Goal: Task Accomplishment & Management: Use online tool/utility

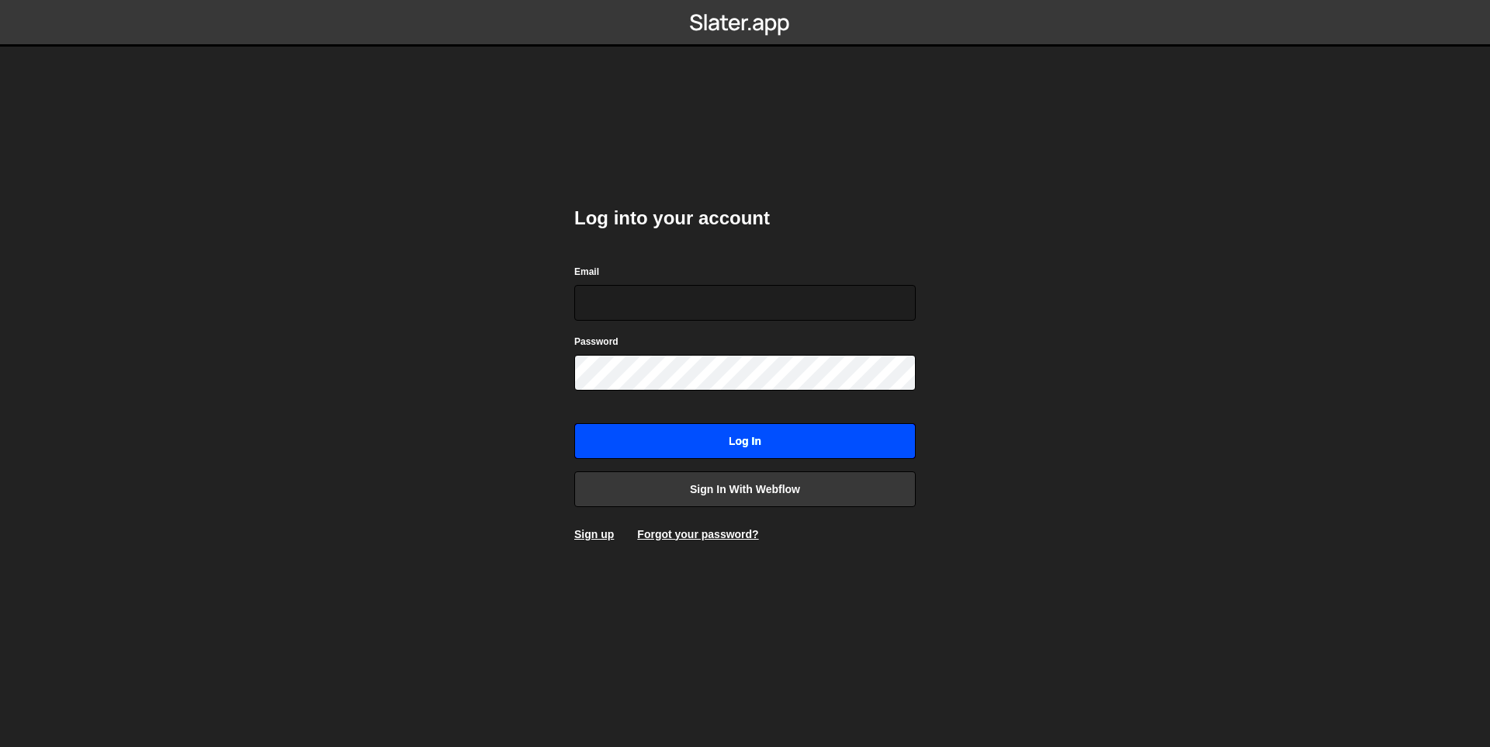
type input "[EMAIL_ADDRESS][DOMAIN_NAME]"
click at [705, 440] on input "Log in" at bounding box center [744, 441] width 341 height 36
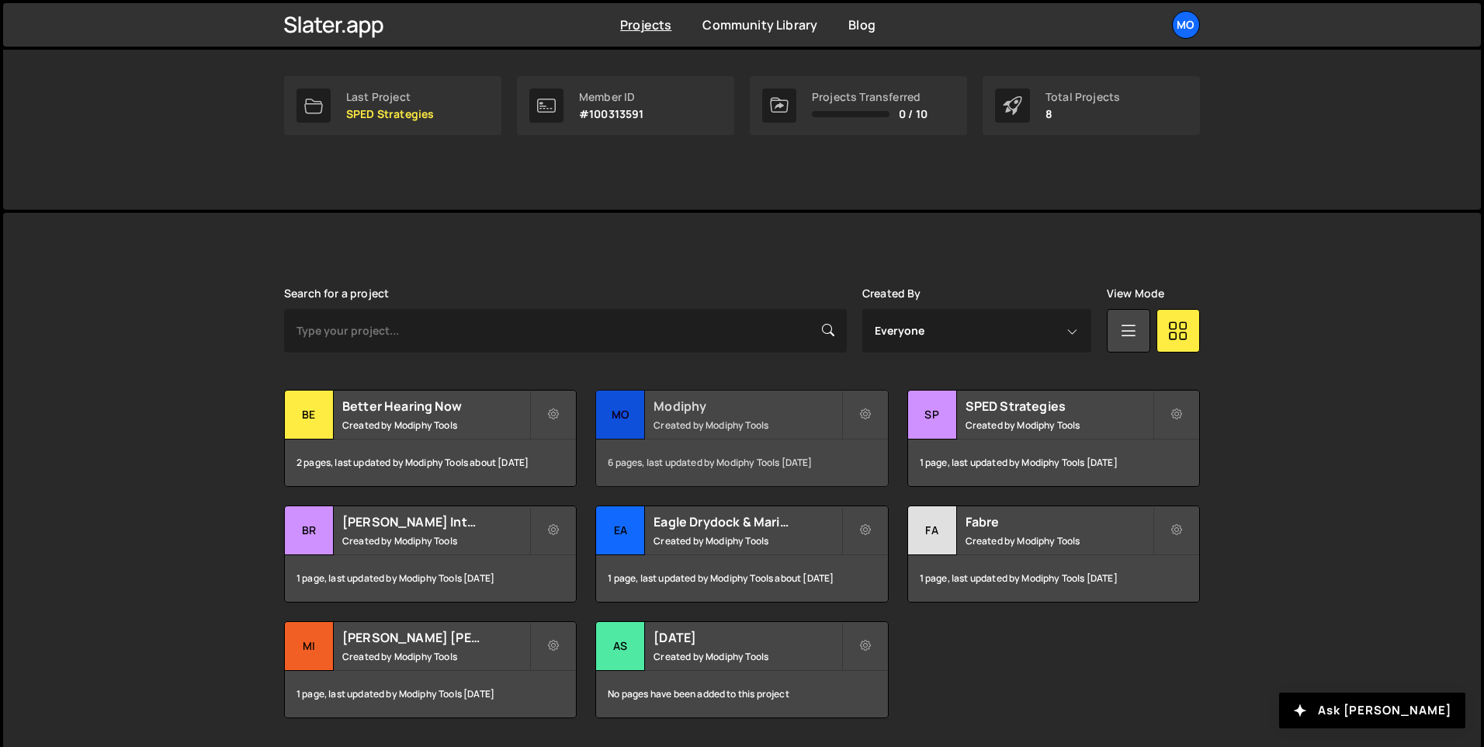
scroll to position [236, 0]
click at [701, 414] on div "Modiphy Created by Modiphy Tools" at bounding box center [741, 414] width 291 height 48
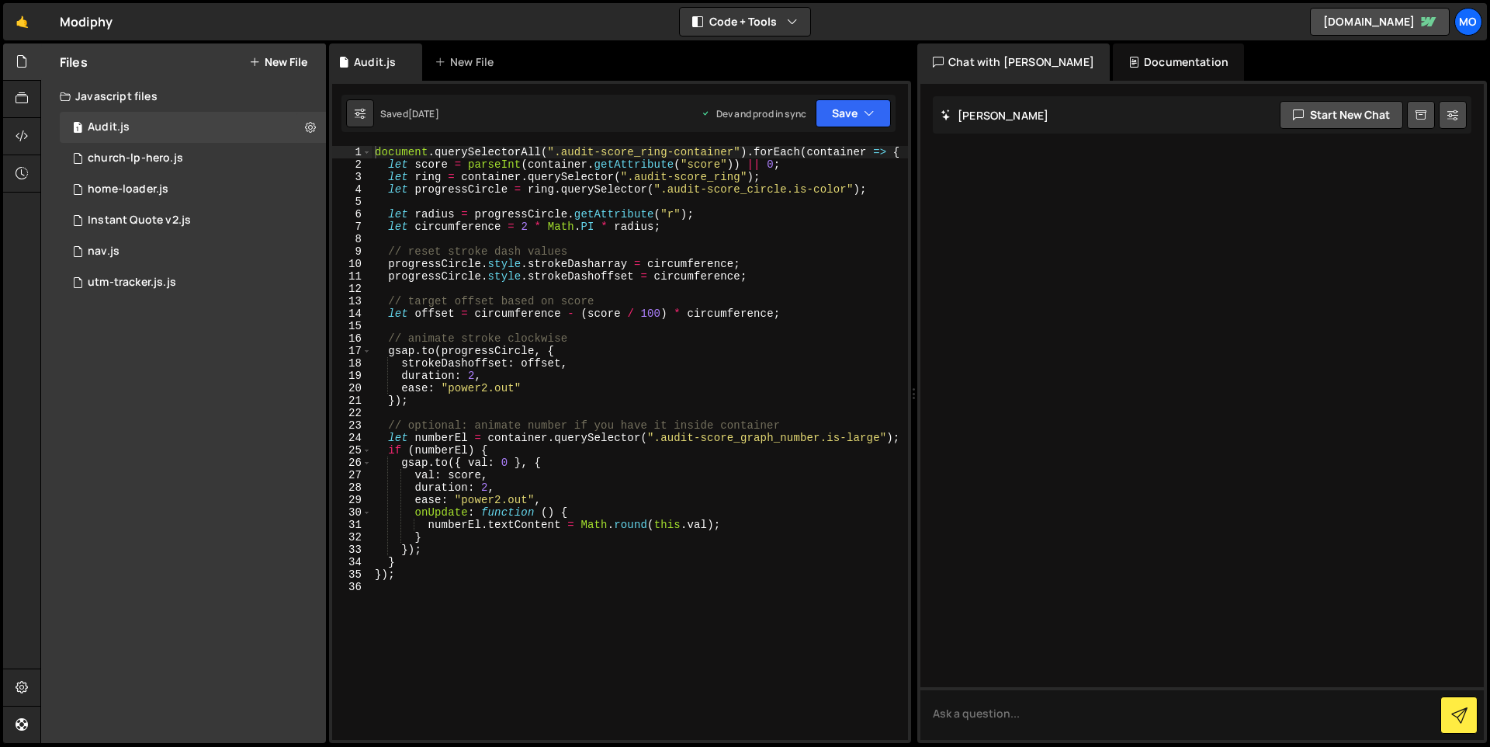
click at [293, 72] on div "Files New File" at bounding box center [183, 61] width 285 height 37
click at [283, 62] on button "New File" at bounding box center [278, 62] width 58 height 12
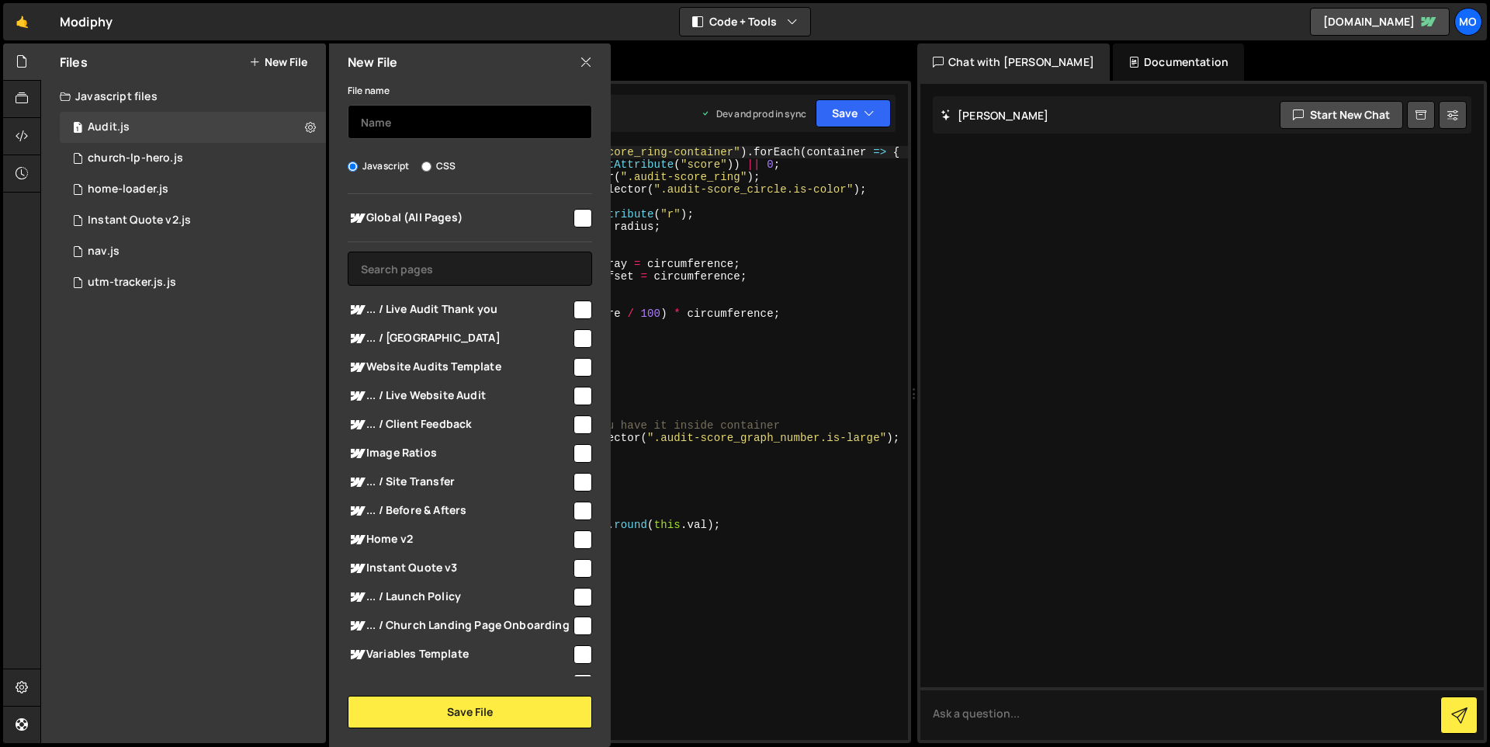
click at [419, 118] on input "text" at bounding box center [470, 122] width 244 height 34
type input "fv-visibility.js"
click at [438, 265] on input "text" at bounding box center [470, 268] width 244 height 34
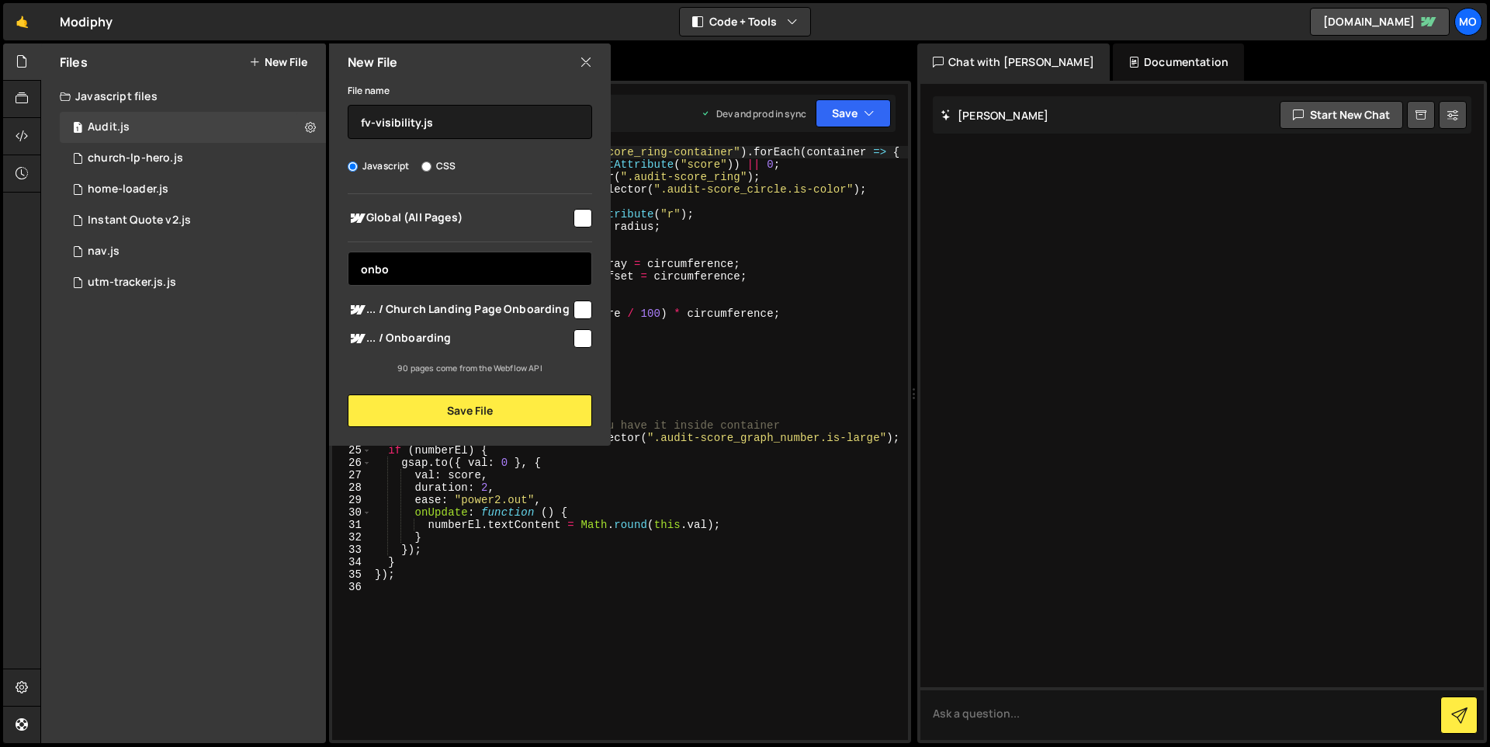
type input "onbo"
click at [567, 342] on span "... / Onboarding" at bounding box center [460, 338] width 224 height 19
checkbox input "true"
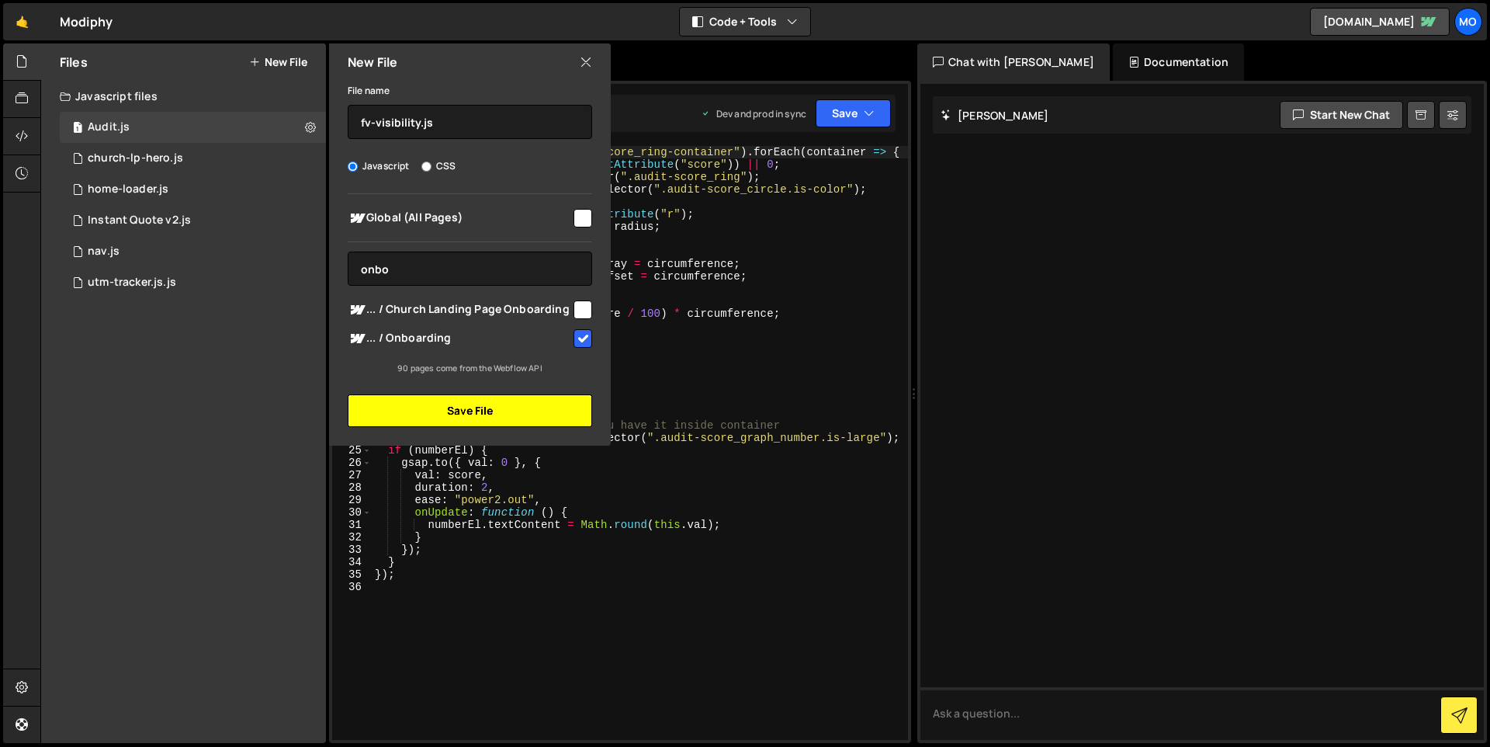
click at [516, 407] on button "Save File" at bounding box center [470, 410] width 244 height 33
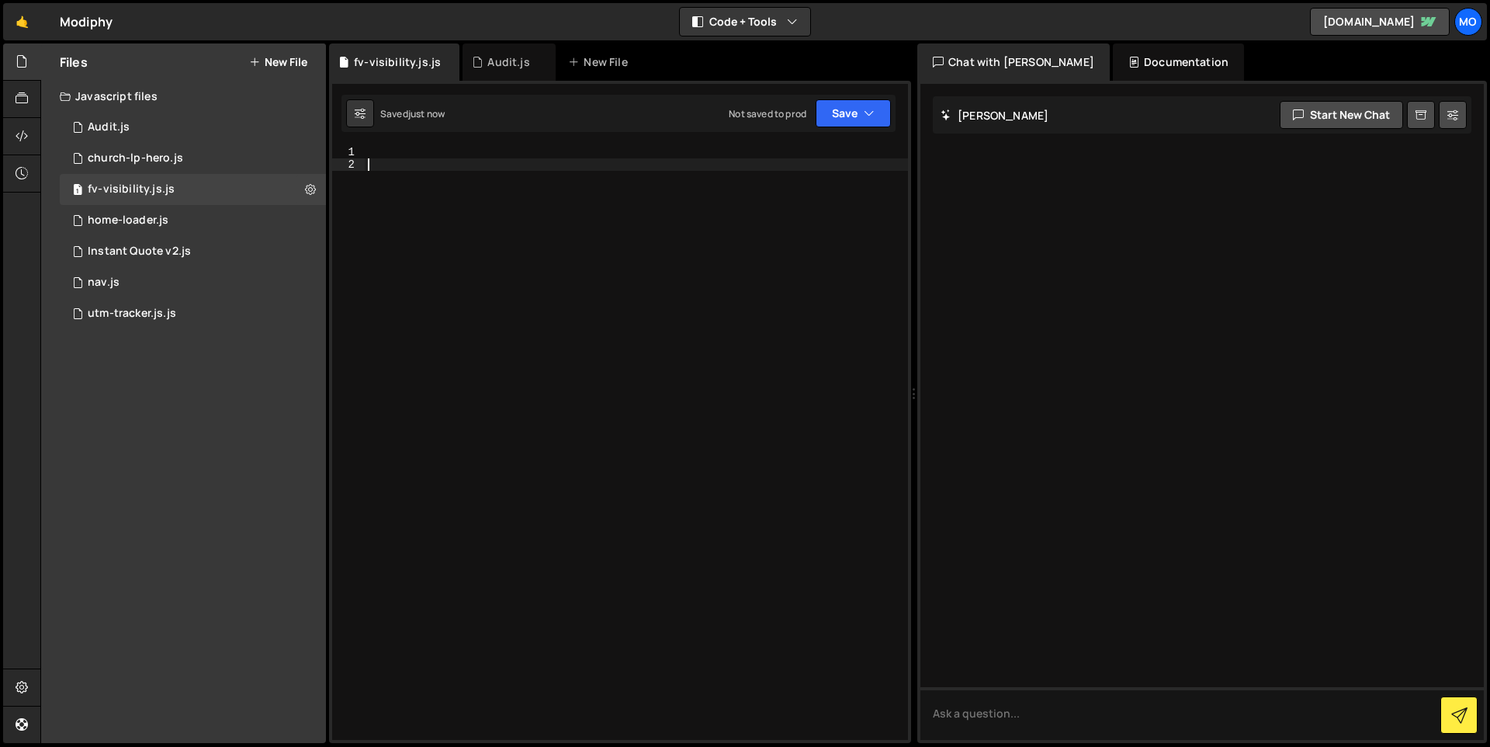
click at [601, 389] on div at bounding box center [636, 455] width 543 height 619
paste textarea "})();"
type textarea "})();"
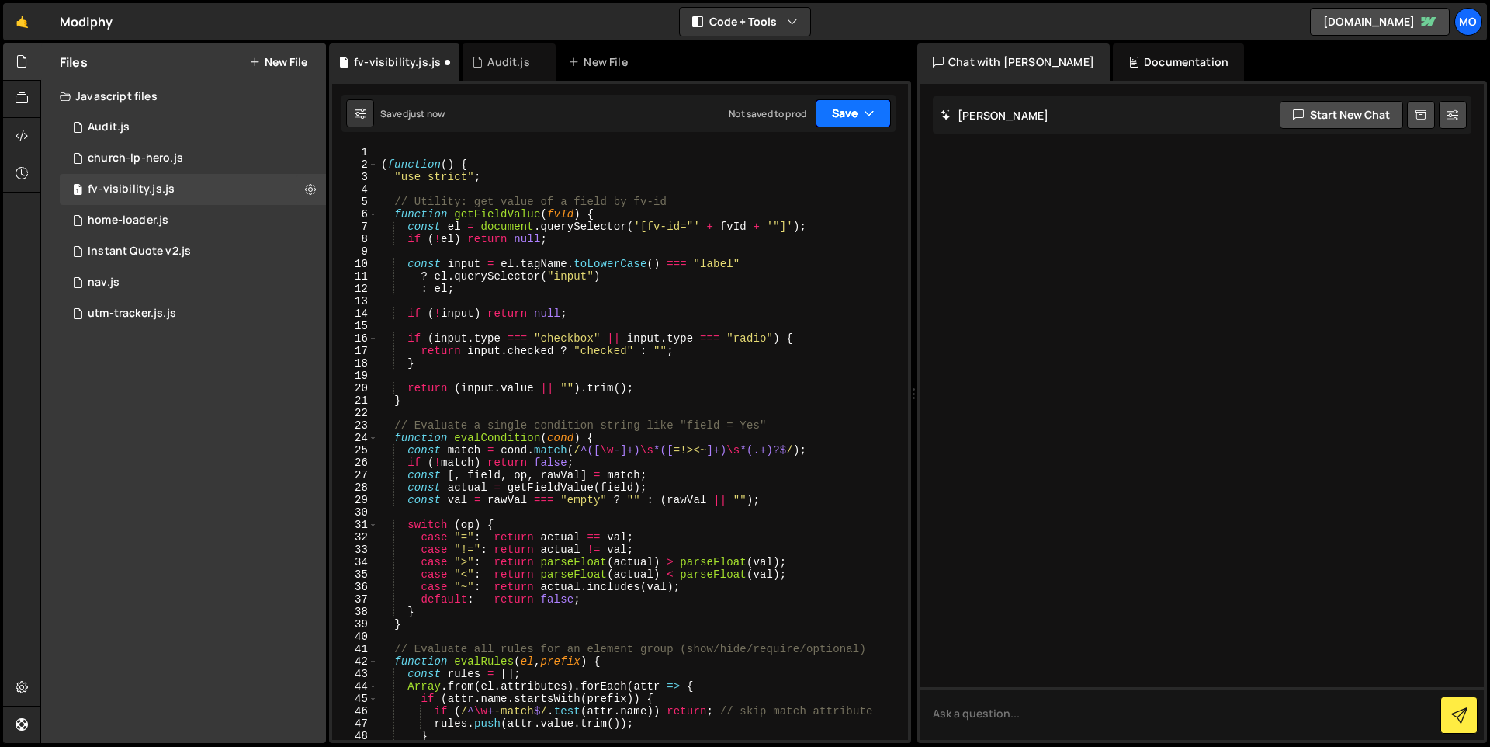
click at [846, 120] on button "Save" at bounding box center [853, 113] width 75 height 28
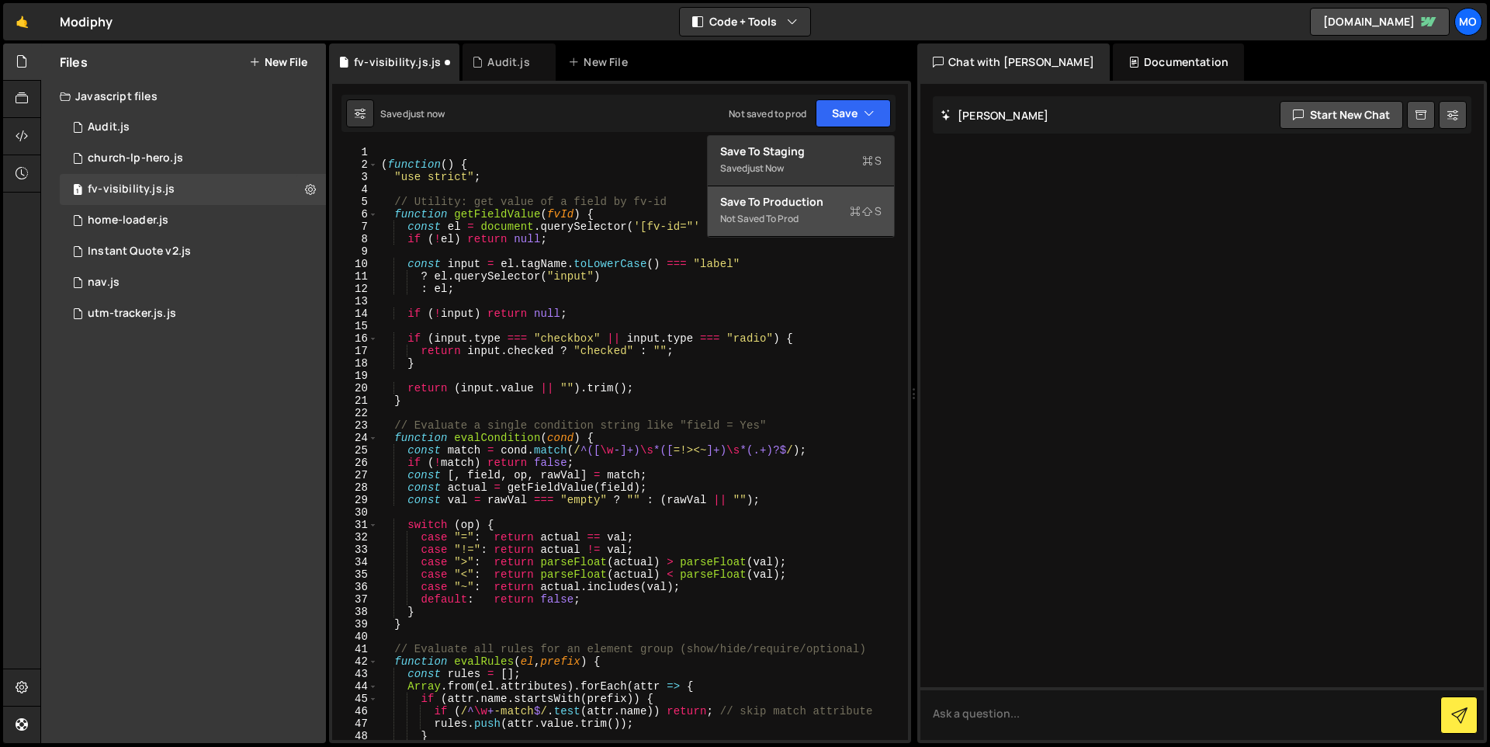
click at [816, 212] on div "Not saved to prod" at bounding box center [800, 219] width 161 height 19
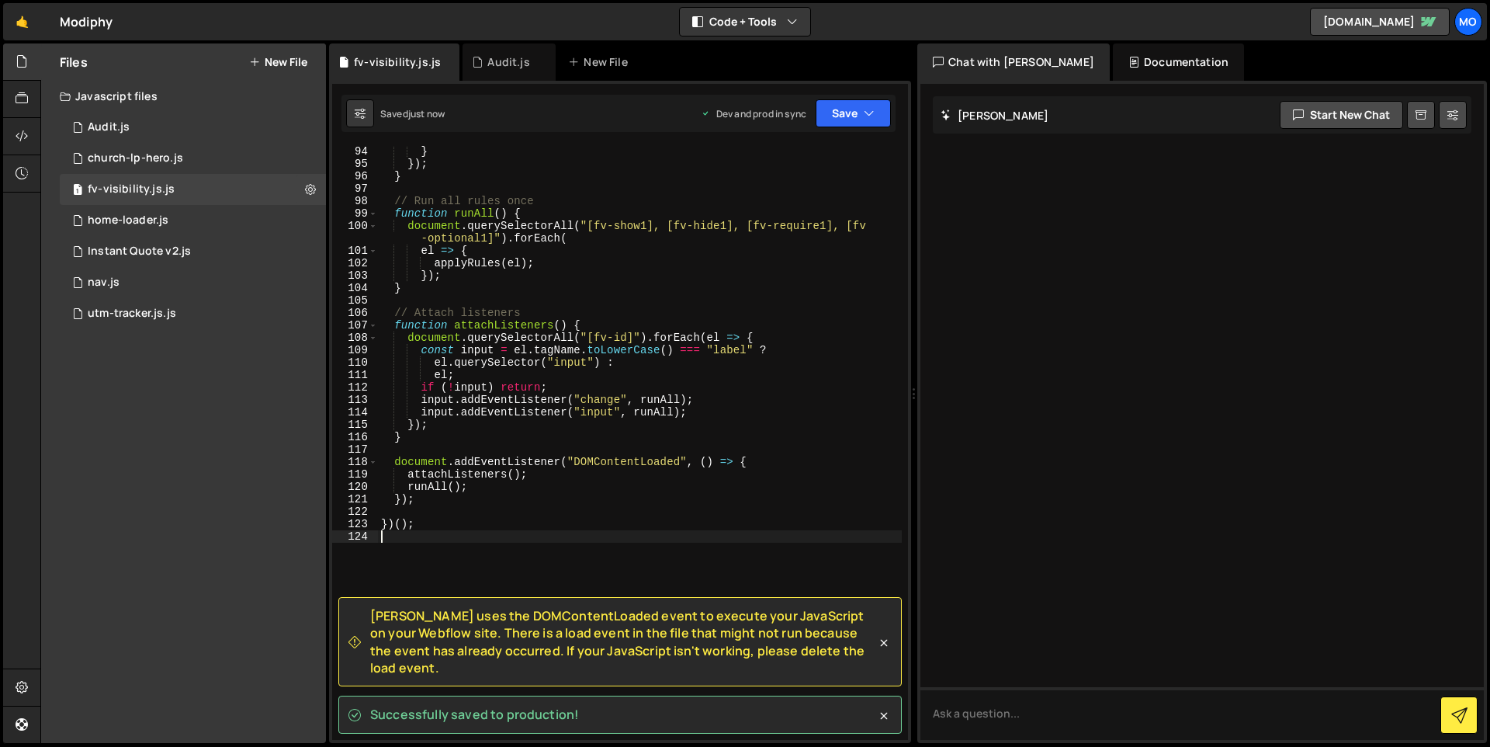
click at [552, 531] on div "} }) ; } // Run all rules once function runAll ( ) { document . querySelectorAl…" at bounding box center [640, 454] width 524 height 619
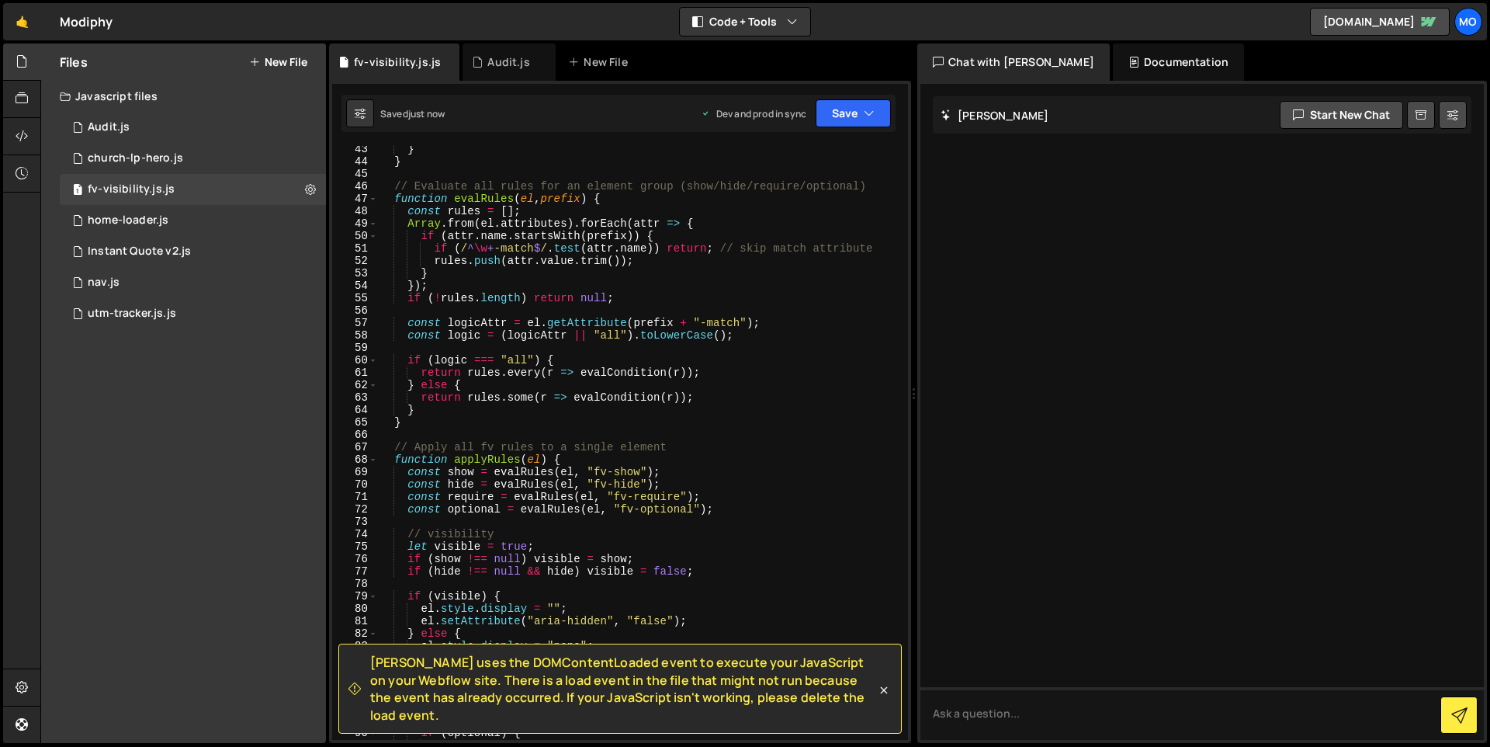
scroll to position [0, 0]
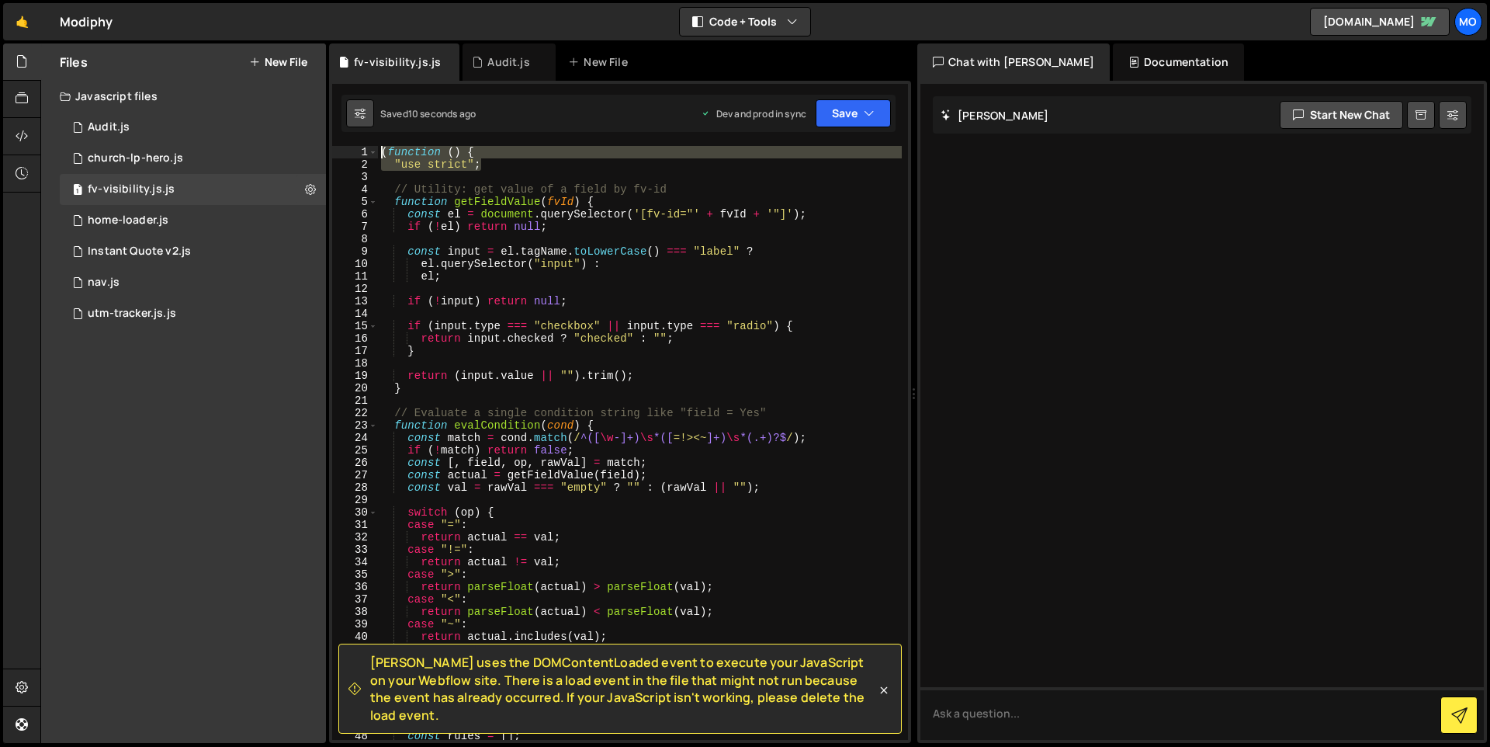
drag, startPoint x: 517, startPoint y: 161, endPoint x: 361, endPoint y: 120, distance: 161.3
click at [362, 121] on div "Debug Explain Copy fv-visibility.js.js Audit.js New File Saved 10 seconds ago D…" at bounding box center [620, 393] width 582 height 700
type textarea "(function () { "use strict";"
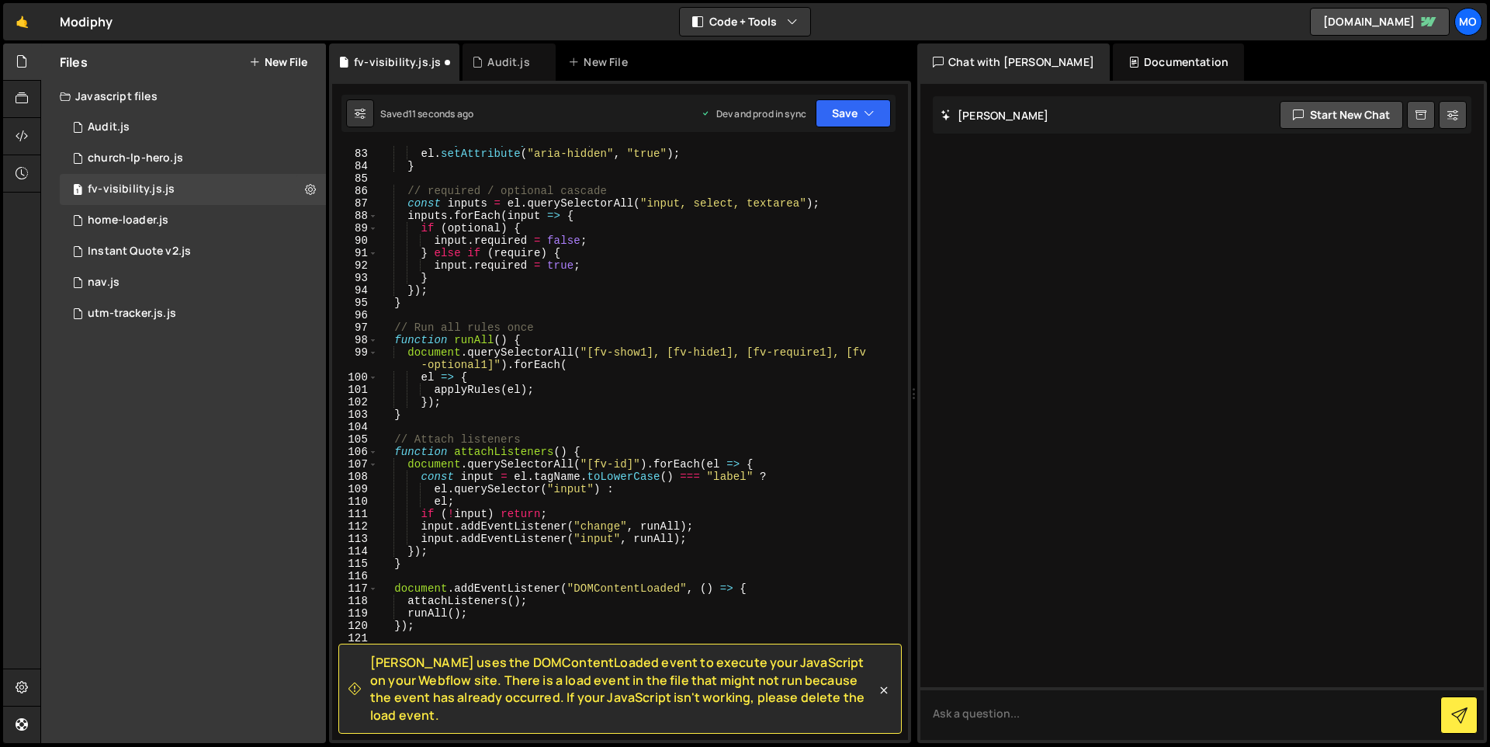
scroll to position [1017, 0]
drag, startPoint x: 419, startPoint y: 647, endPoint x: 398, endPoint y: 647, distance: 21.0
click at [398, 647] on div "el . style . display = "none" ; el . setAttribute ( "aria-hidden" , "true" ) ; …" at bounding box center [640, 444] width 524 height 619
type textarea "});"
click at [453, 632] on div "el . style . display = "none" ; el . setAttribute ( "aria-hidden" , "true" ) ; …" at bounding box center [640, 444] width 524 height 619
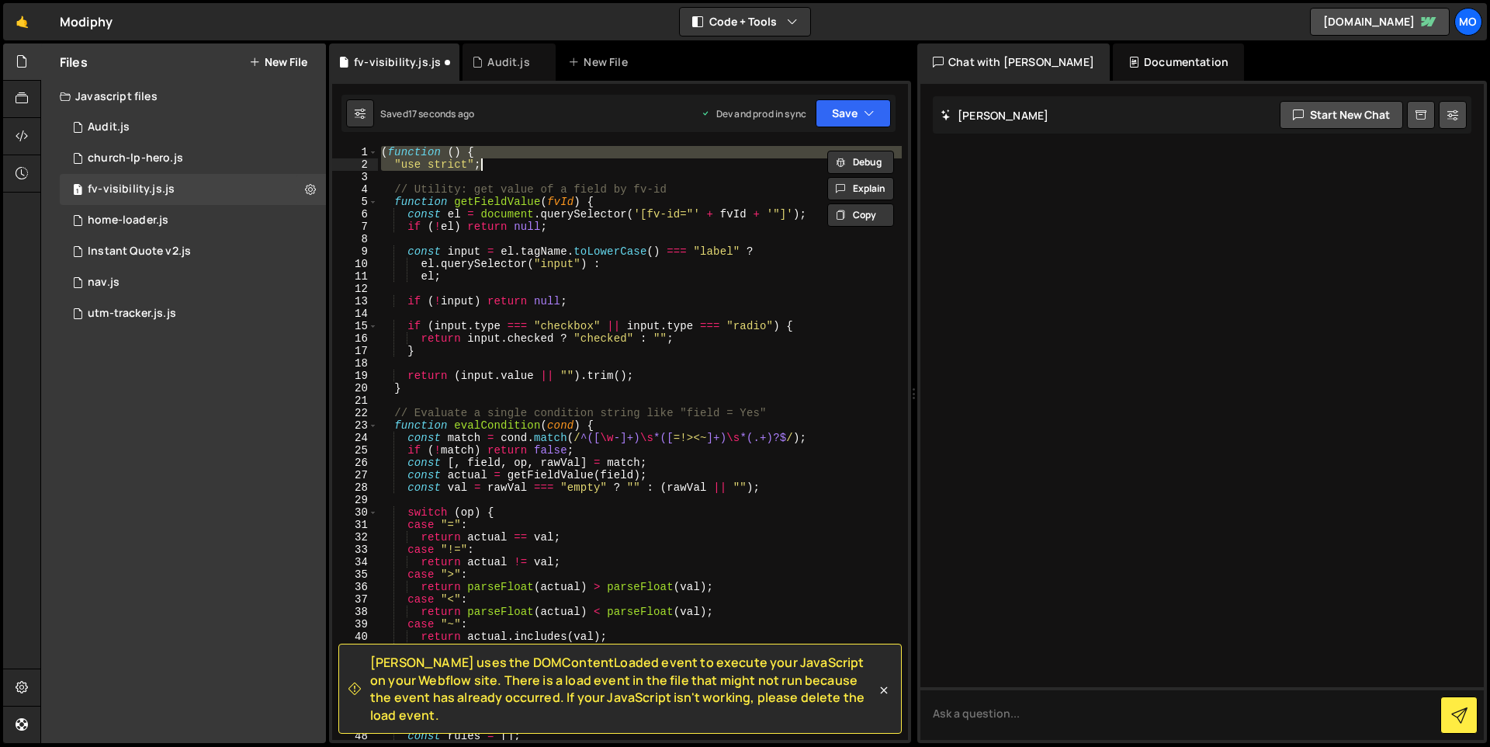
scroll to position [0, 0]
click at [453, 632] on div "( function ( ) { "use strict" ; // Utility: get value of a field by fv-id funct…" at bounding box center [640, 455] width 524 height 619
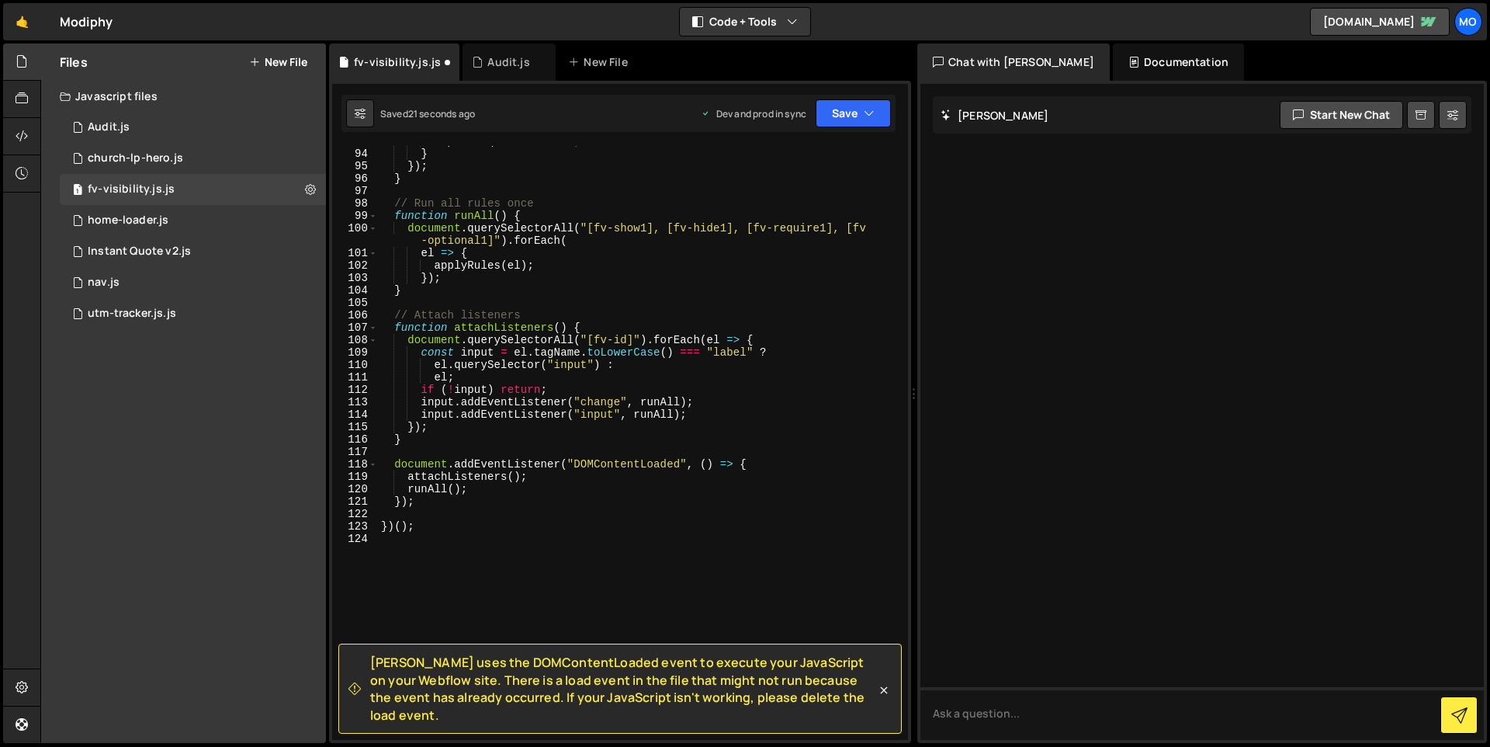
scroll to position [1163, 0]
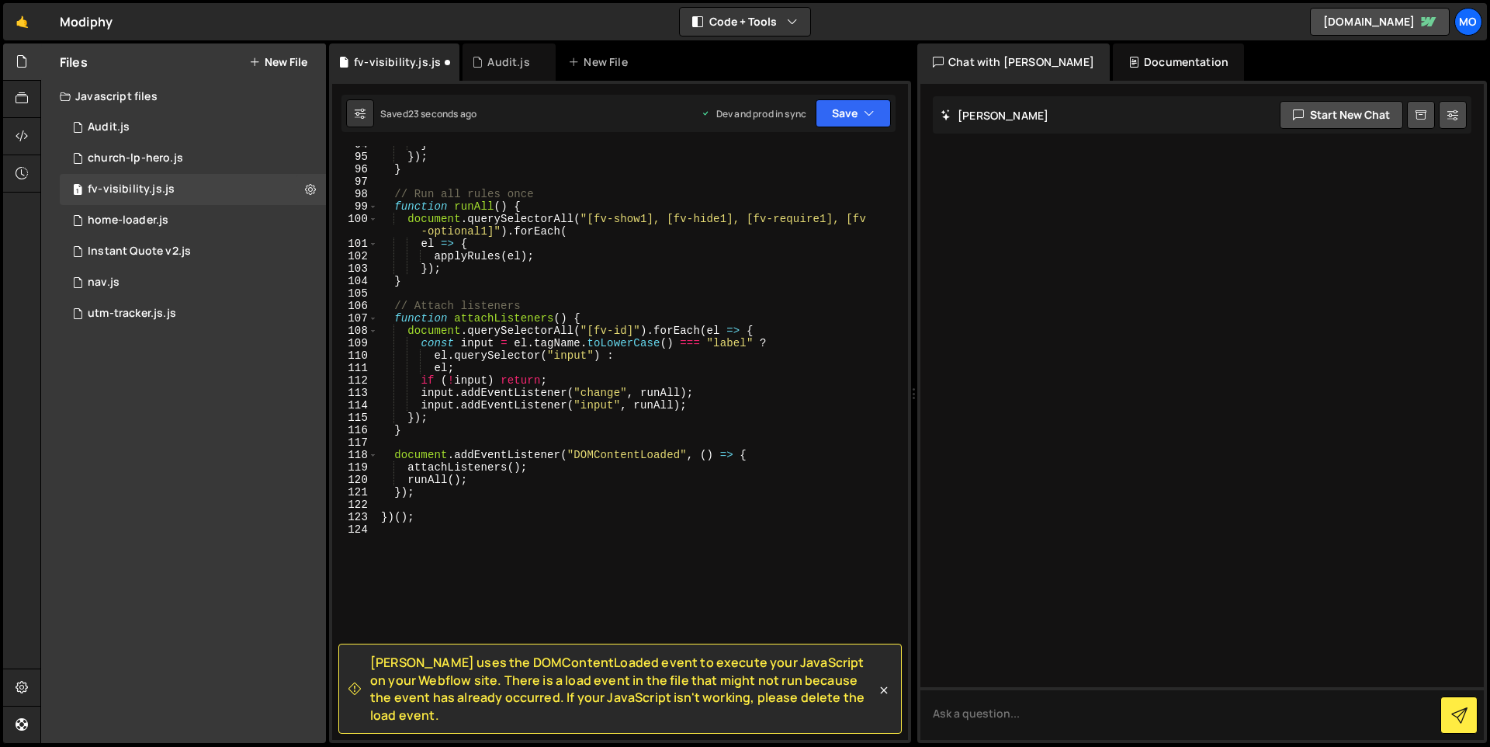
type textarea "return actual.includes(val);"
click at [493, 537] on div "} }) ; } // Run all rules once function runAll ( ) { document . querySelectorAl…" at bounding box center [640, 447] width 524 height 619
type textarea "})();"
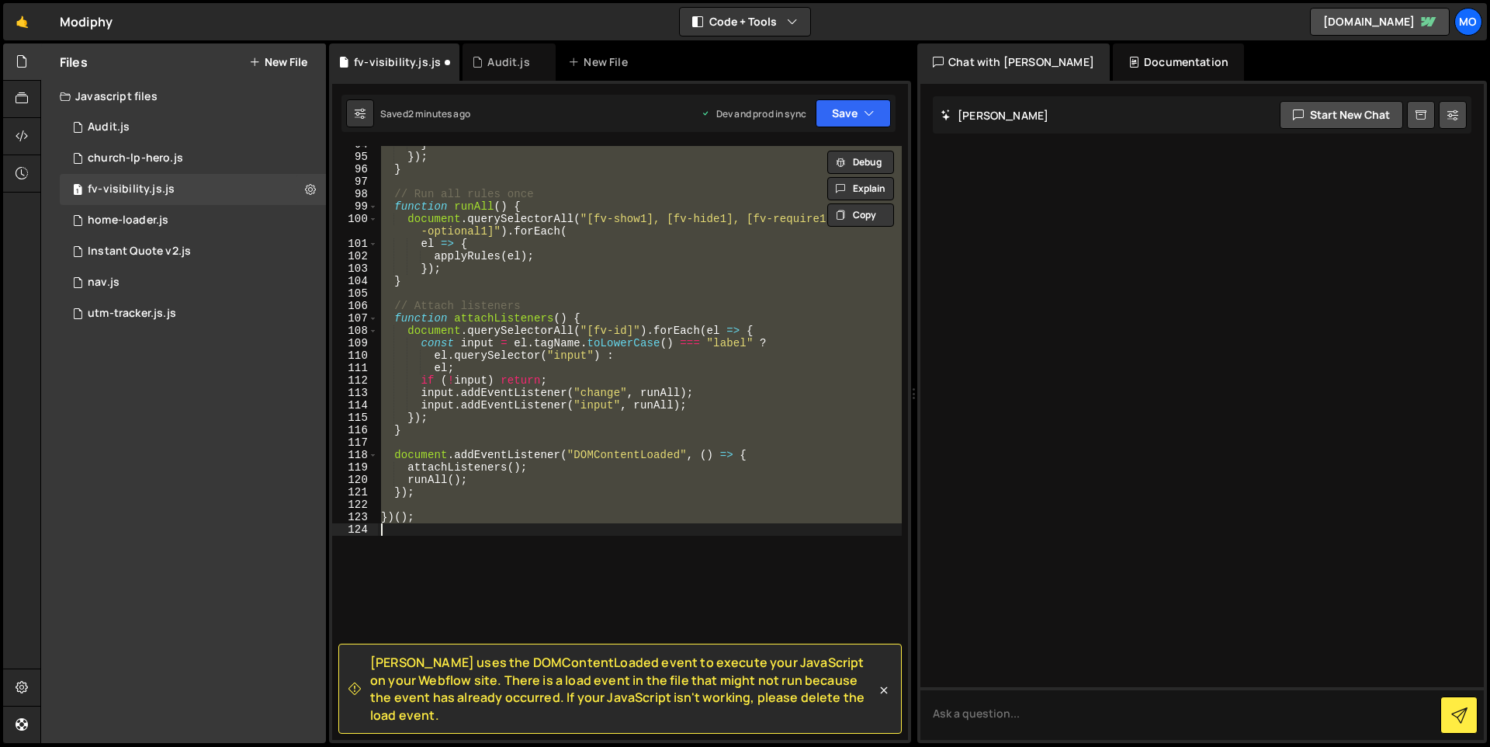
click at [553, 534] on div "} }) ; } // Run all rules once function runAll ( ) { document . querySelectorAl…" at bounding box center [640, 443] width 524 height 594
paste textarea
type textarea "})();"
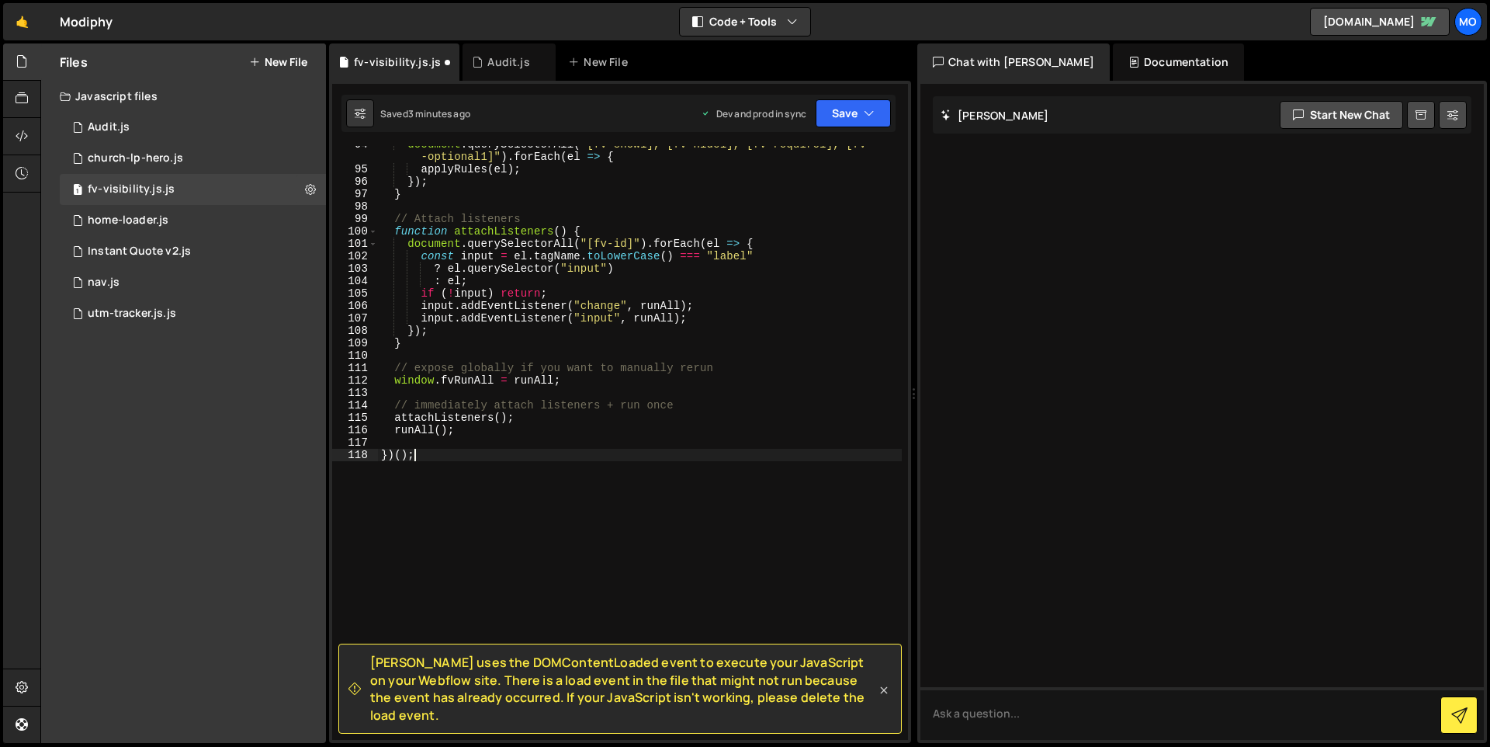
click at [879, 692] on icon at bounding box center [884, 690] width 16 height 16
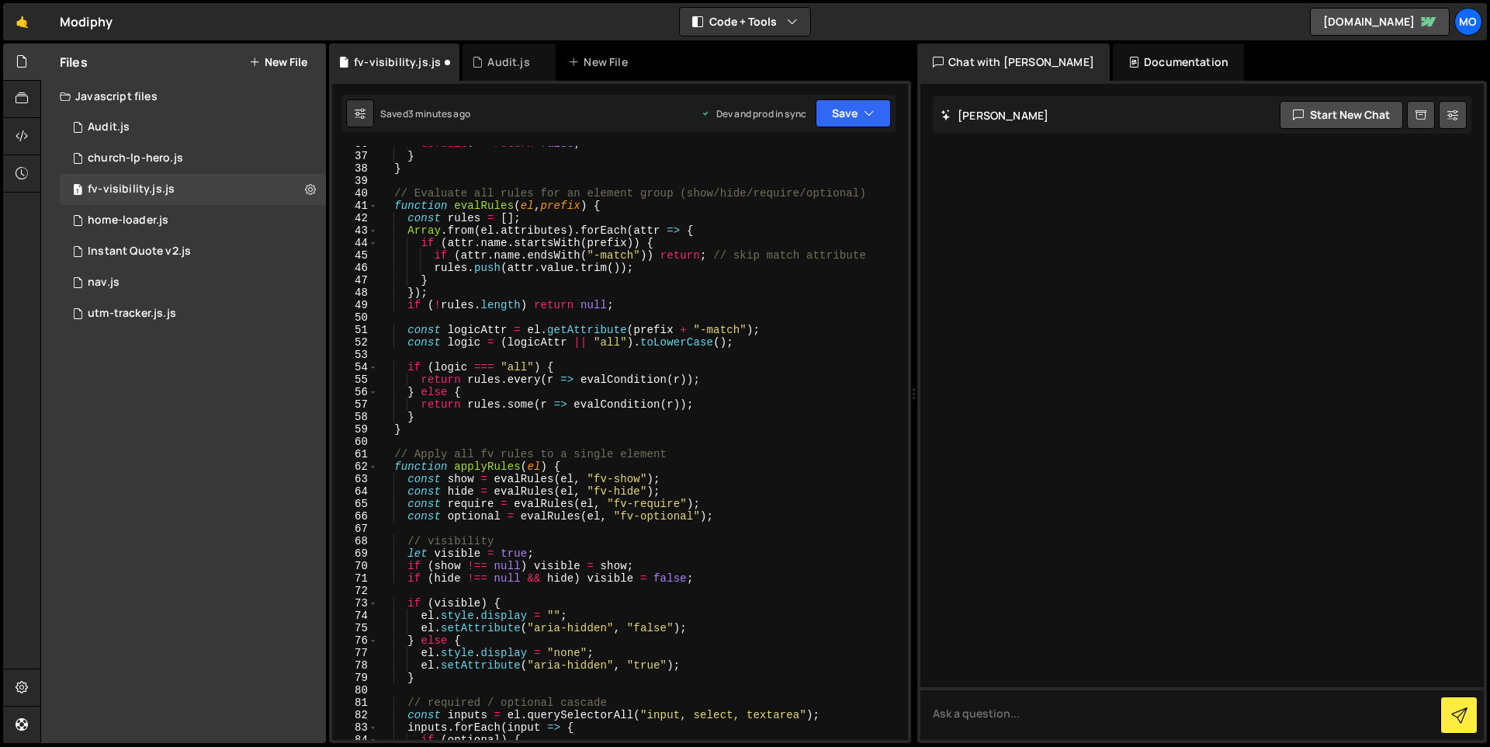
scroll to position [0, 0]
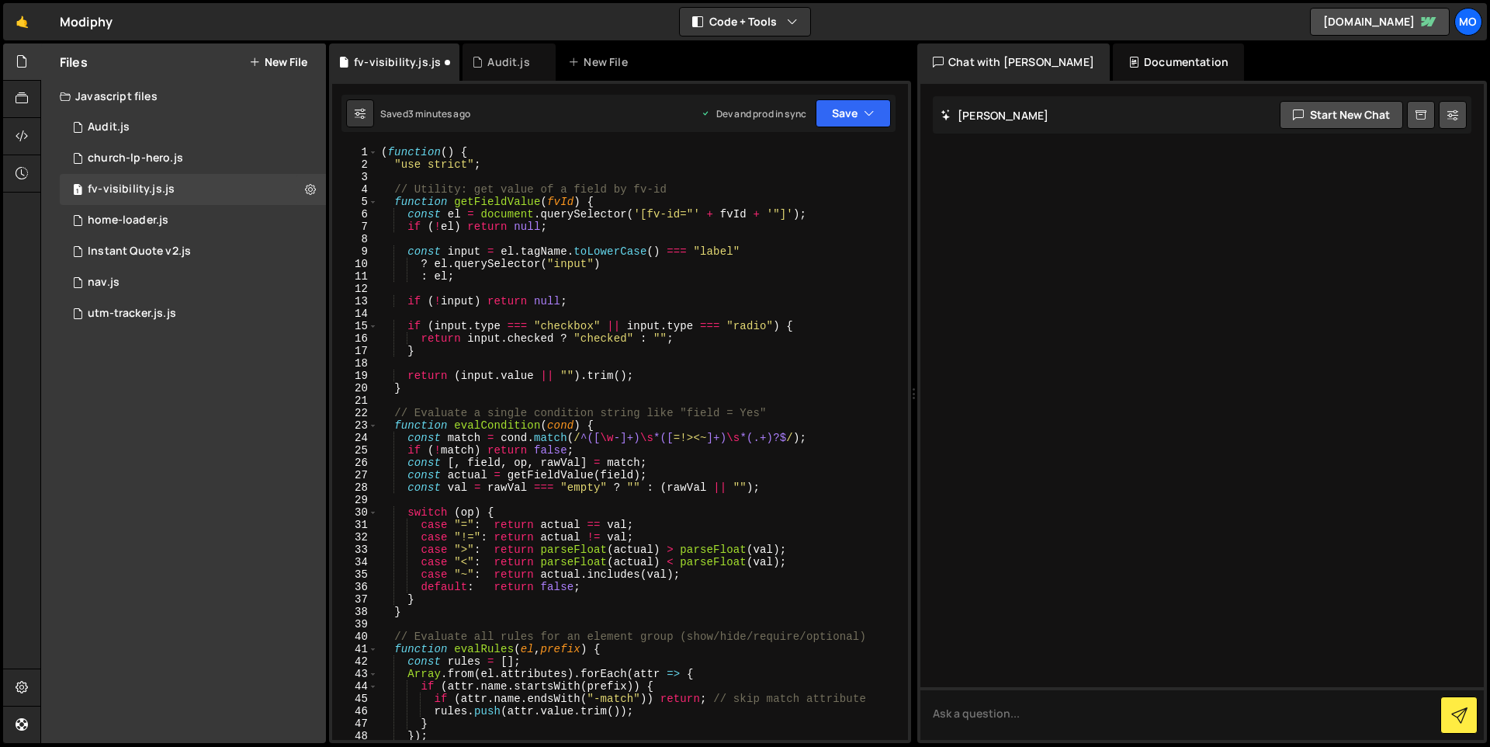
click at [626, 360] on div "( function ( ) { "use strict" ; // Utility: get value of a field by fv-id funct…" at bounding box center [640, 455] width 524 height 619
click at [607, 355] on div "( function ( ) { "use strict" ; // Utility: get value of a field by fv-id funct…" at bounding box center [640, 455] width 524 height 619
click at [520, 167] on div "( function ( ) { "use strict" ; // Utility: get value of a field by fv-id funct…" at bounding box center [640, 455] width 524 height 619
type textarea ""use strict";"
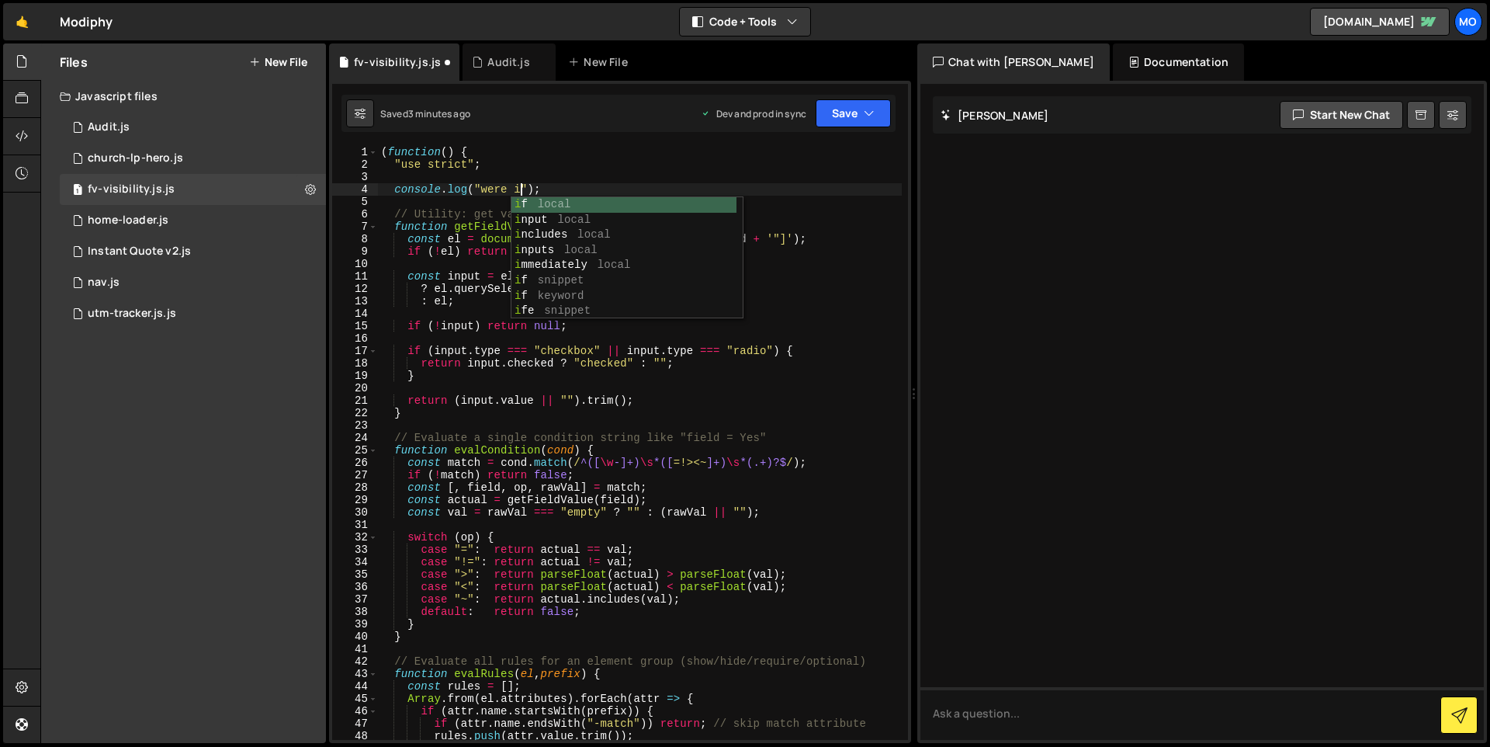
scroll to position [0, 10]
click at [851, 122] on button "Save" at bounding box center [853, 113] width 75 height 28
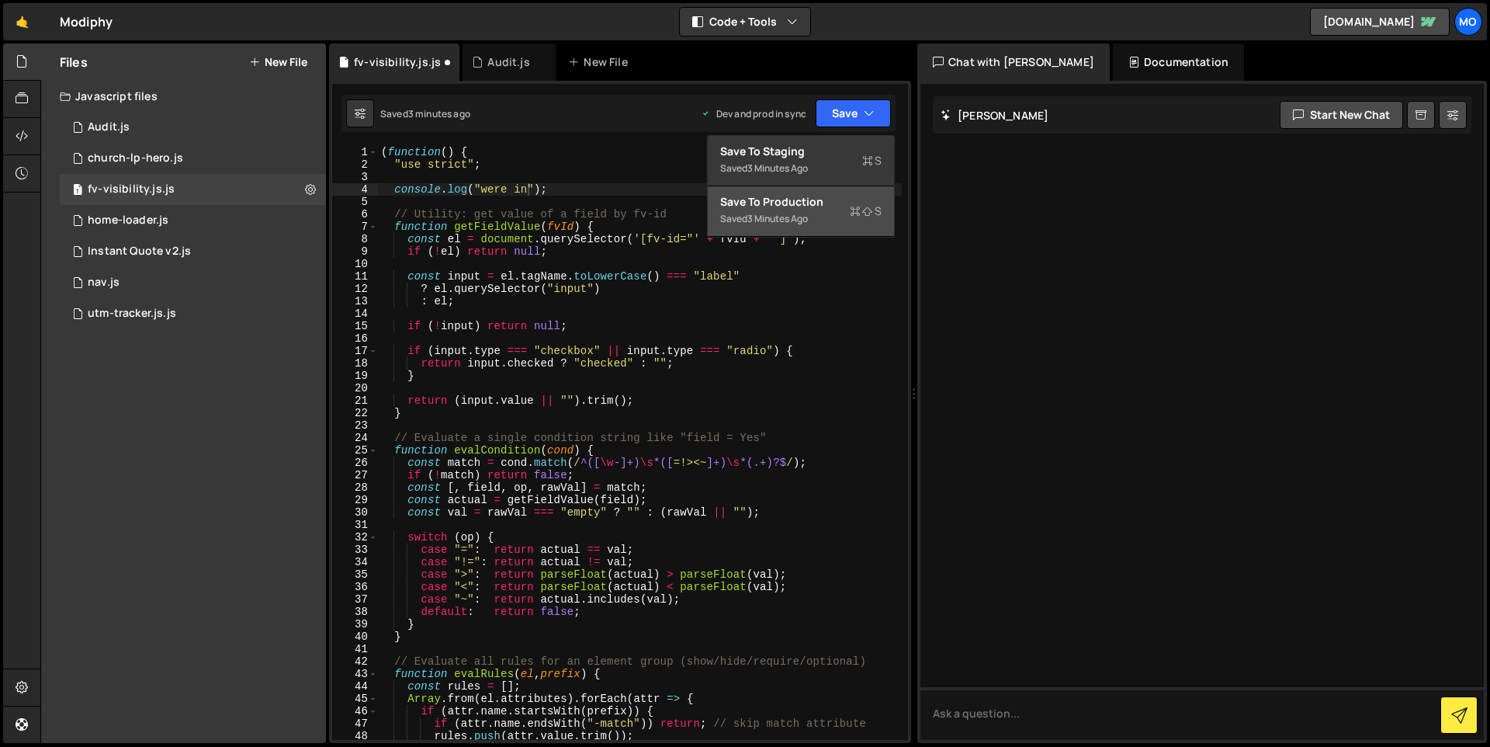
click at [814, 220] on div "Saved 3 minutes ago" at bounding box center [800, 219] width 161 height 19
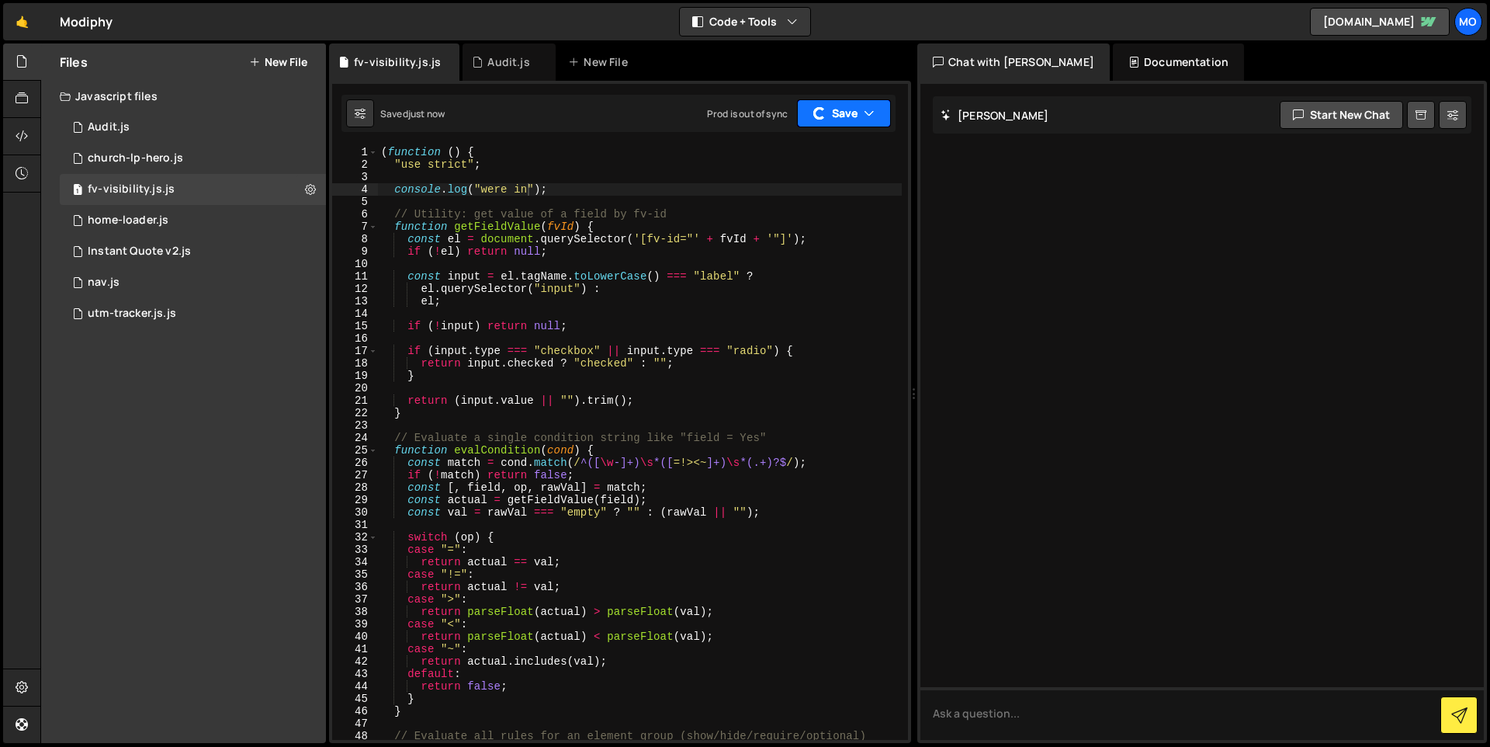
click at [837, 112] on button "Save" at bounding box center [844, 113] width 94 height 28
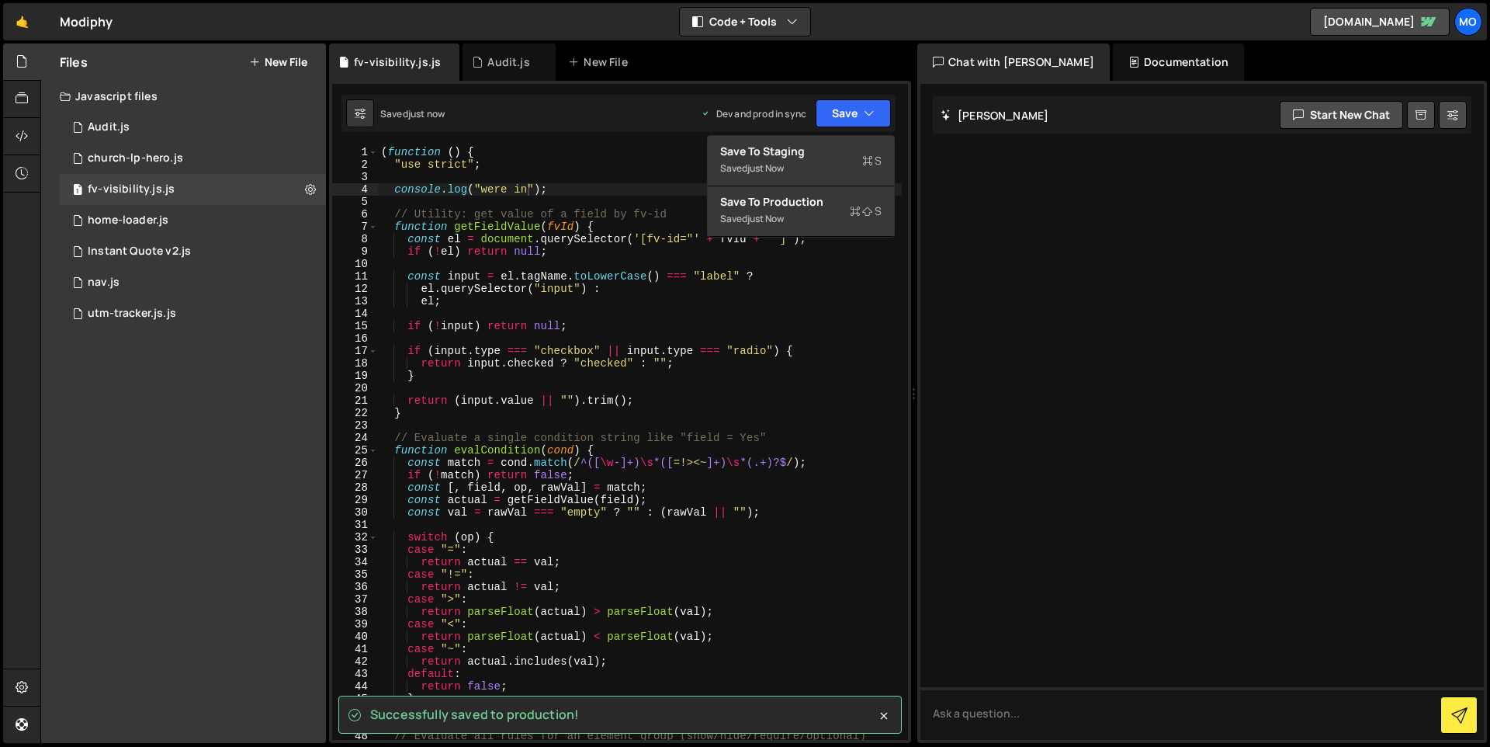
type textarea "(function () {"
click at [664, 149] on div "( function ( ) { "use strict" ; console . log ( "were in" ) ; // Utility: get v…" at bounding box center [640, 455] width 524 height 619
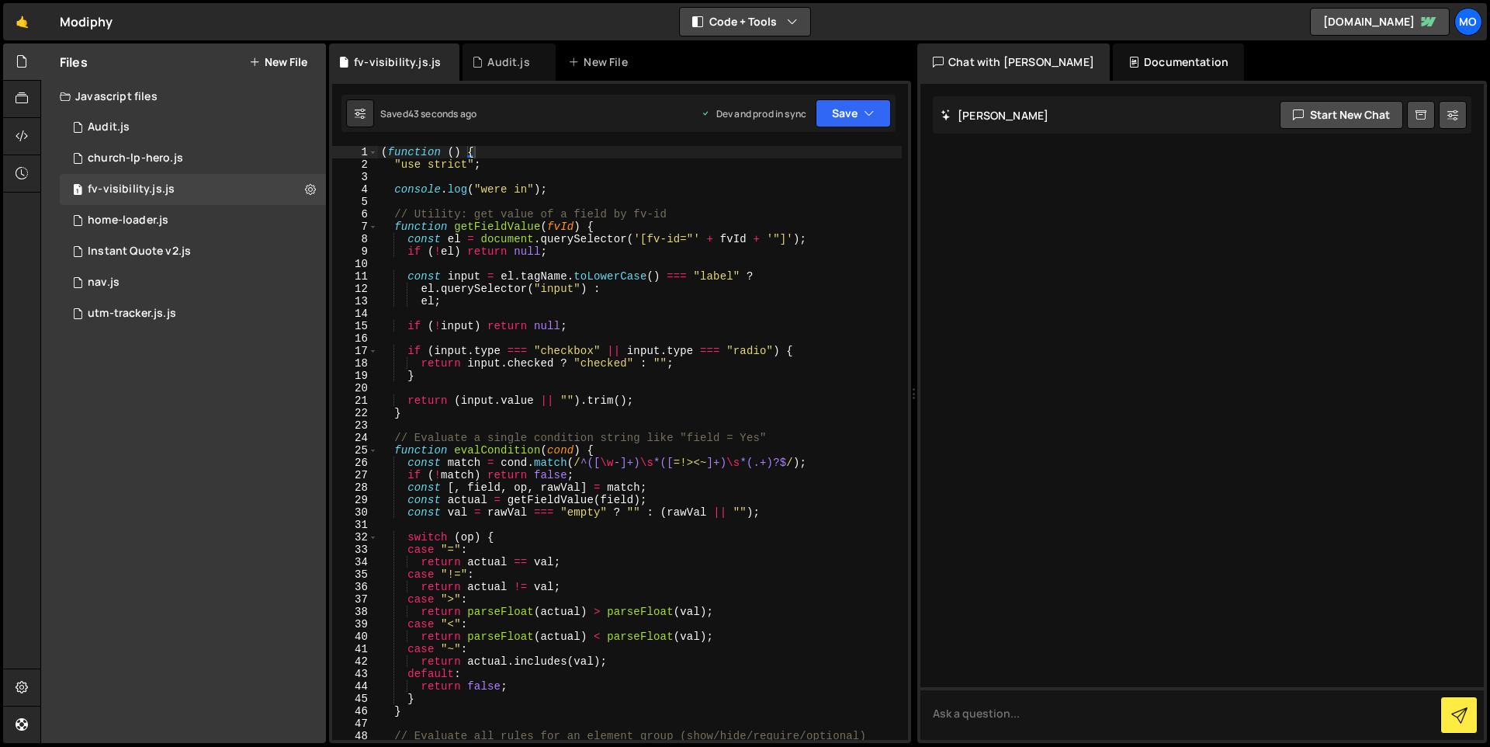
click at [726, 13] on button "Code + Tools" at bounding box center [745, 22] width 130 height 28
click at [26, 130] on icon at bounding box center [22, 135] width 12 height 17
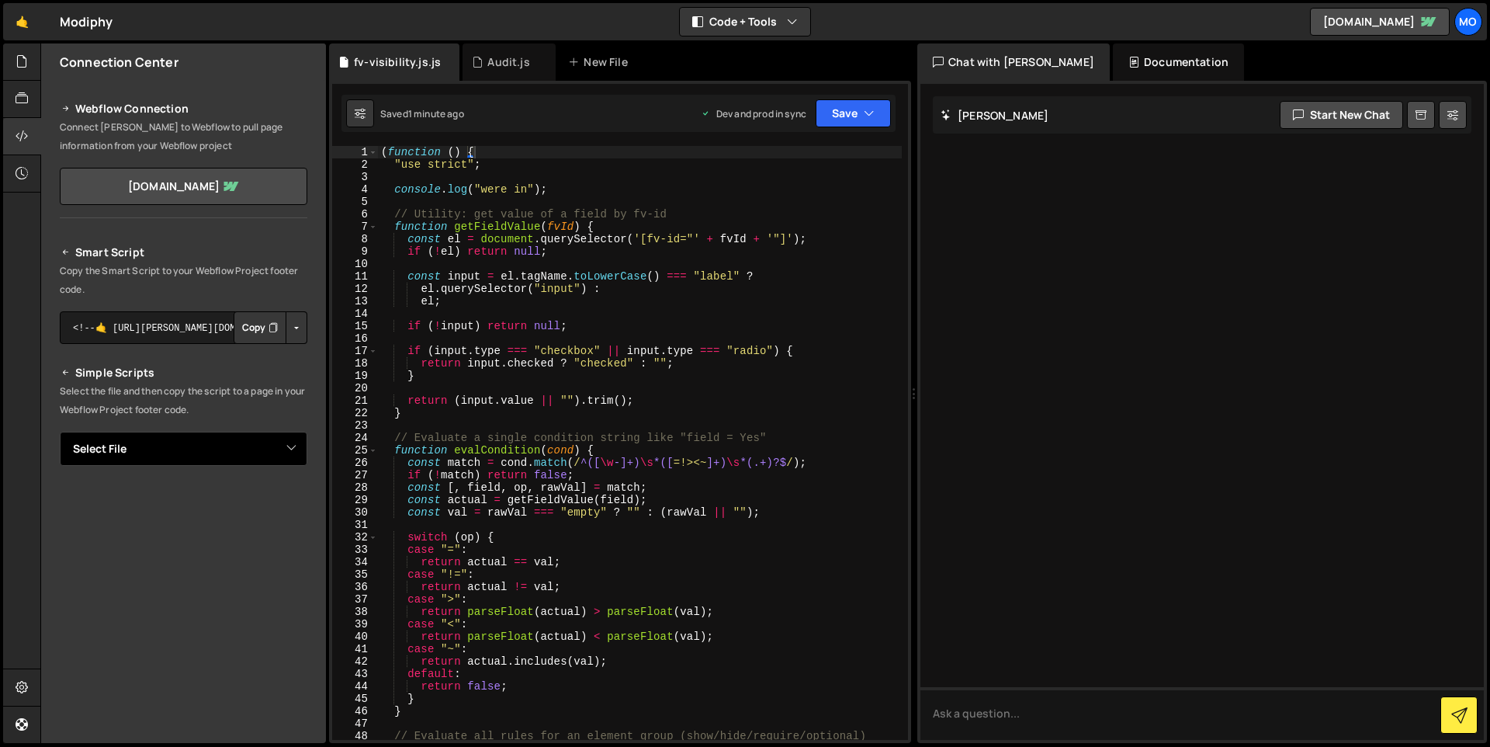
click at [253, 453] on select "Select File Audit.[PERSON_NAME][DEMOGRAPHIC_DATA]-lp-hero.js home-loader.js Ins…" at bounding box center [184, 449] width 248 height 34
click at [244, 459] on select "Select File Audit.[PERSON_NAME][DEMOGRAPHIC_DATA]-lp-hero.js home-loader.js Ins…" at bounding box center [184, 449] width 248 height 34
select select "47784"
click at [60, 432] on select "Select File Audit.[PERSON_NAME][DEMOGRAPHIC_DATA]-lp-hero.js home-loader.js Ins…" at bounding box center [184, 449] width 248 height 34
click at [416, 64] on div "fv-visibility.js.js" at bounding box center [397, 62] width 87 height 16
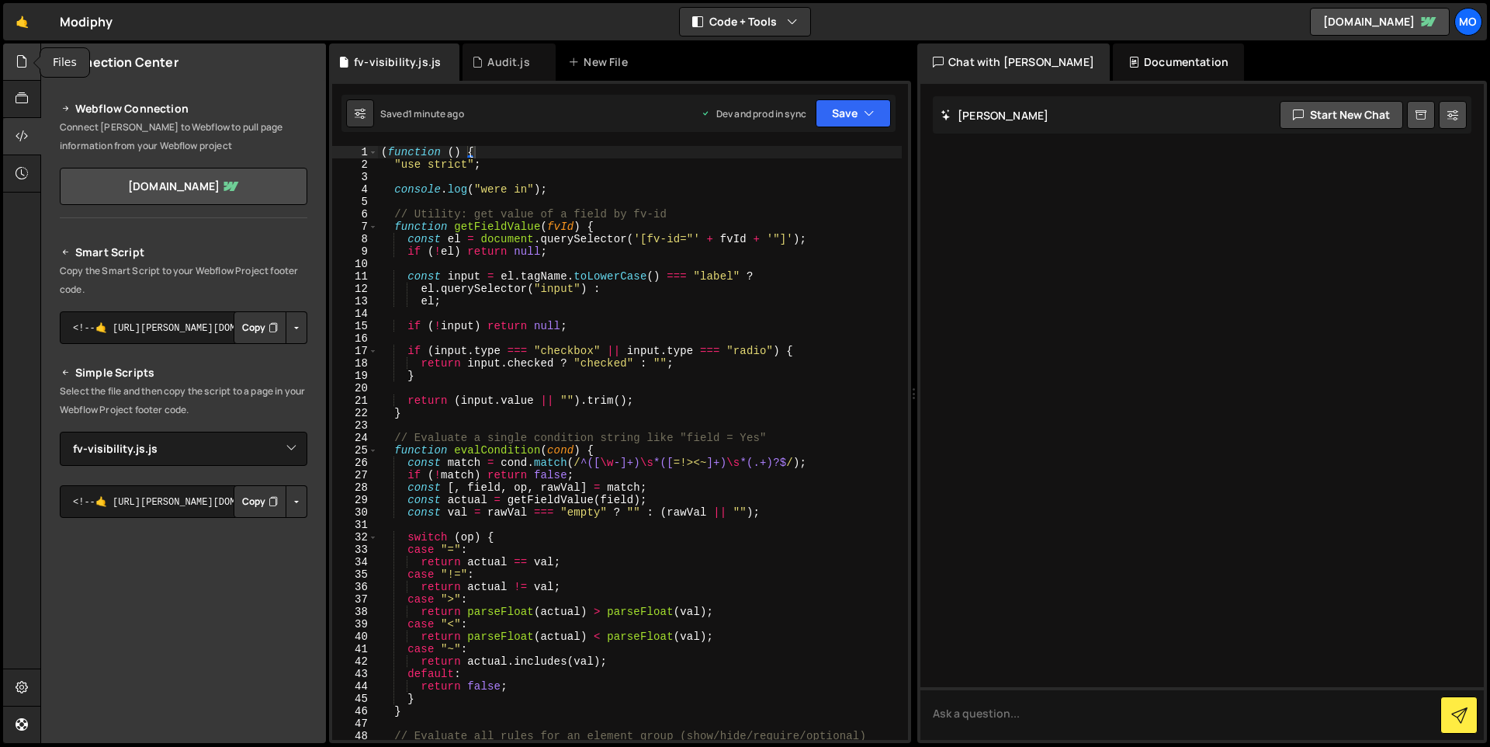
click at [10, 68] on div at bounding box center [22, 61] width 38 height 37
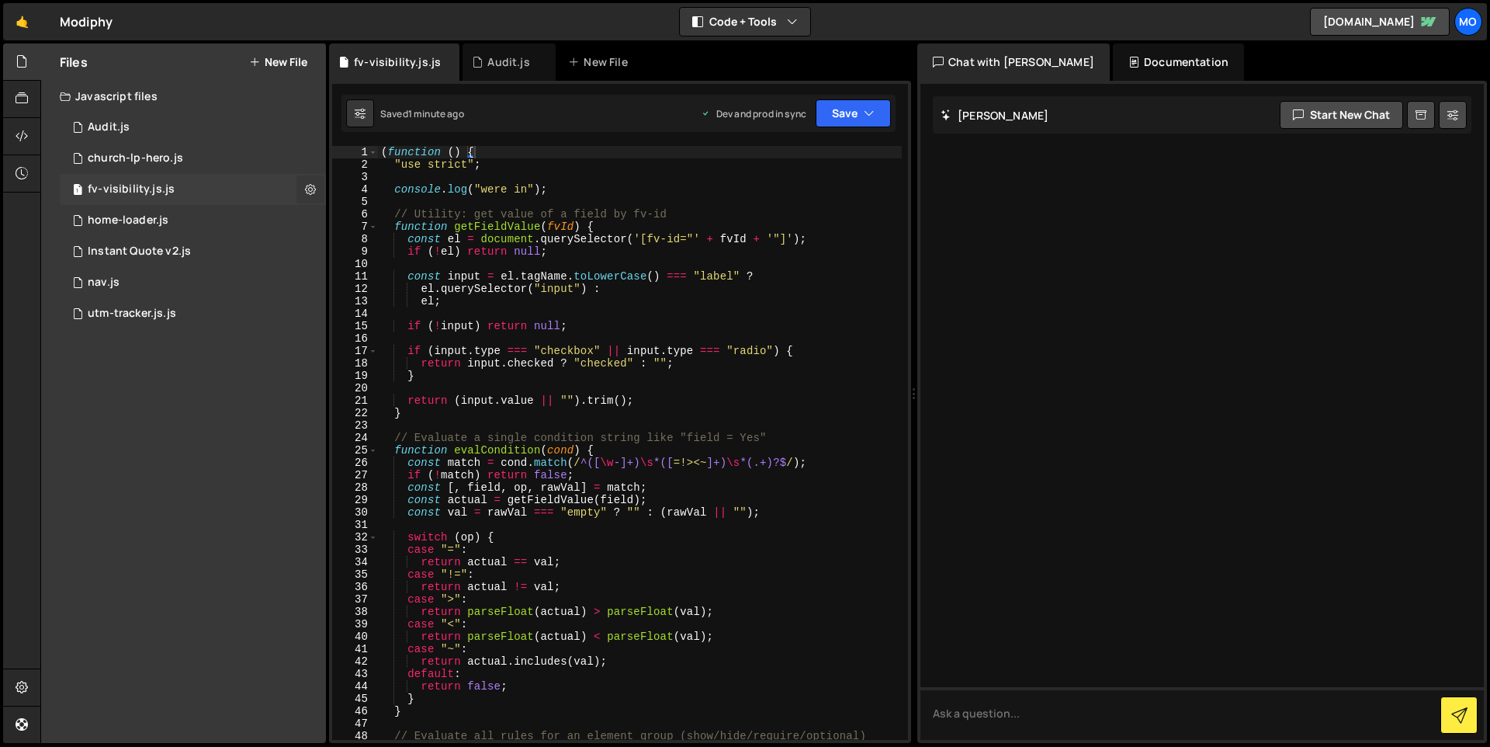
click at [305, 189] on icon at bounding box center [310, 189] width 11 height 15
type input "fv-visibility.js"
radio input "true"
checkbox input "true"
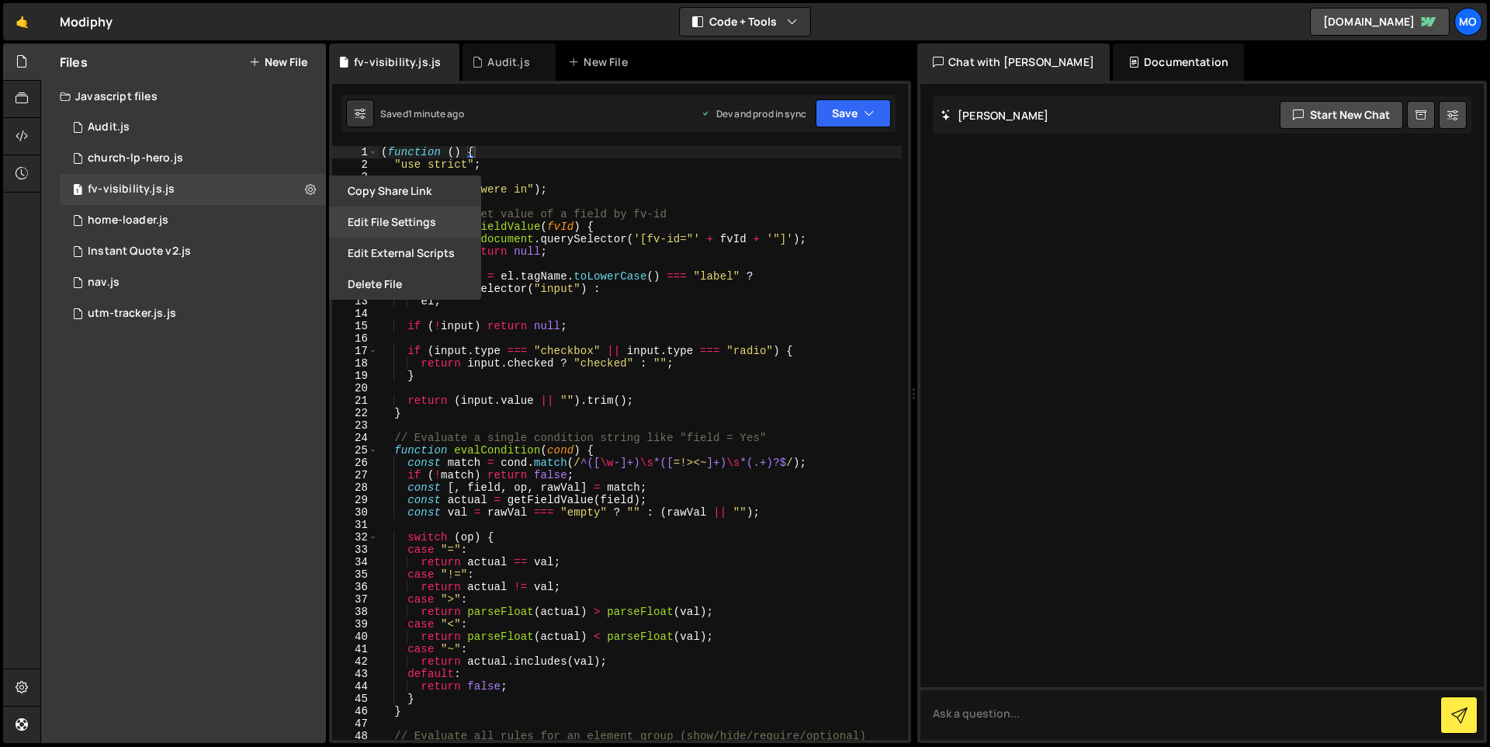
click at [361, 224] on button "Edit File Settings" at bounding box center [405, 221] width 152 height 31
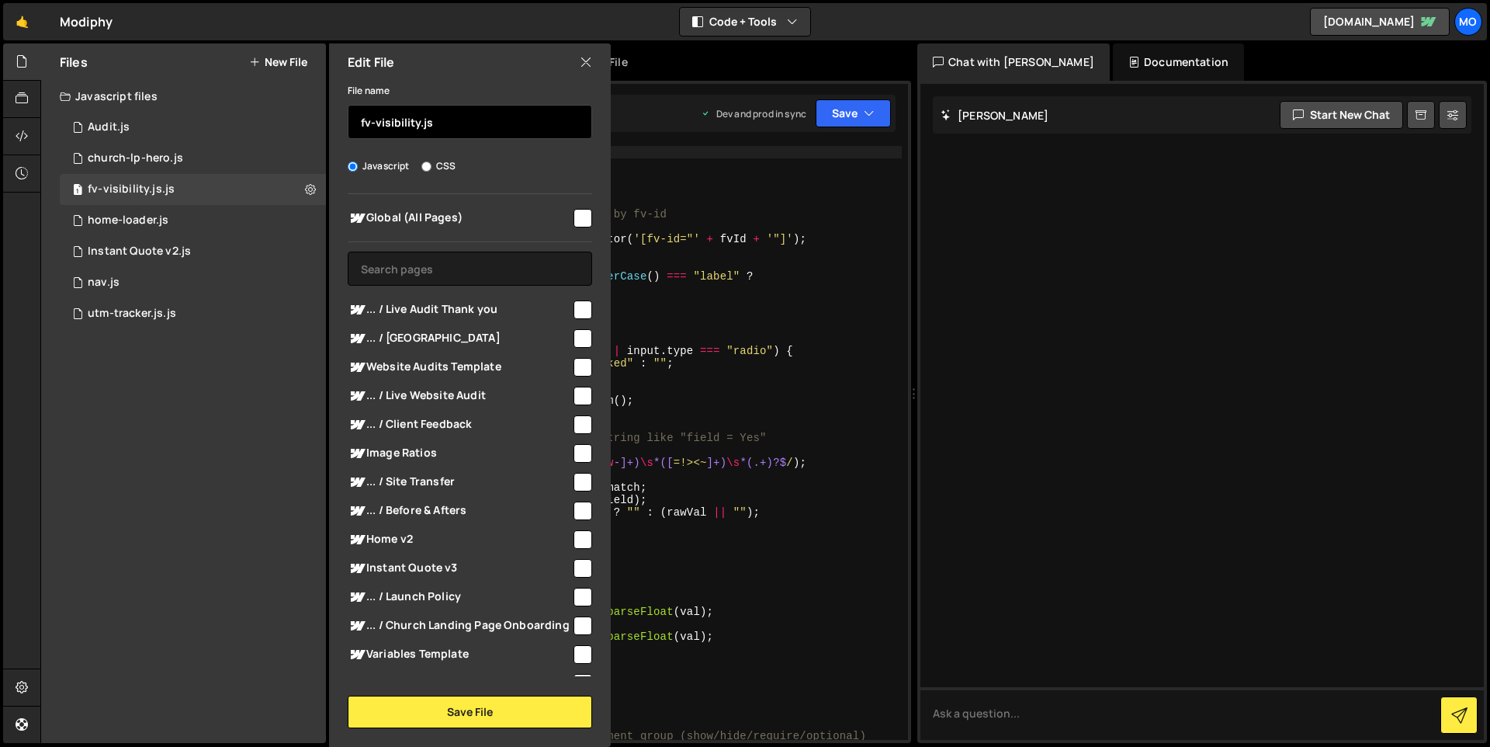
click at [451, 124] on input "fv-visibility.js" at bounding box center [470, 122] width 244 height 34
type input "fv-visibility"
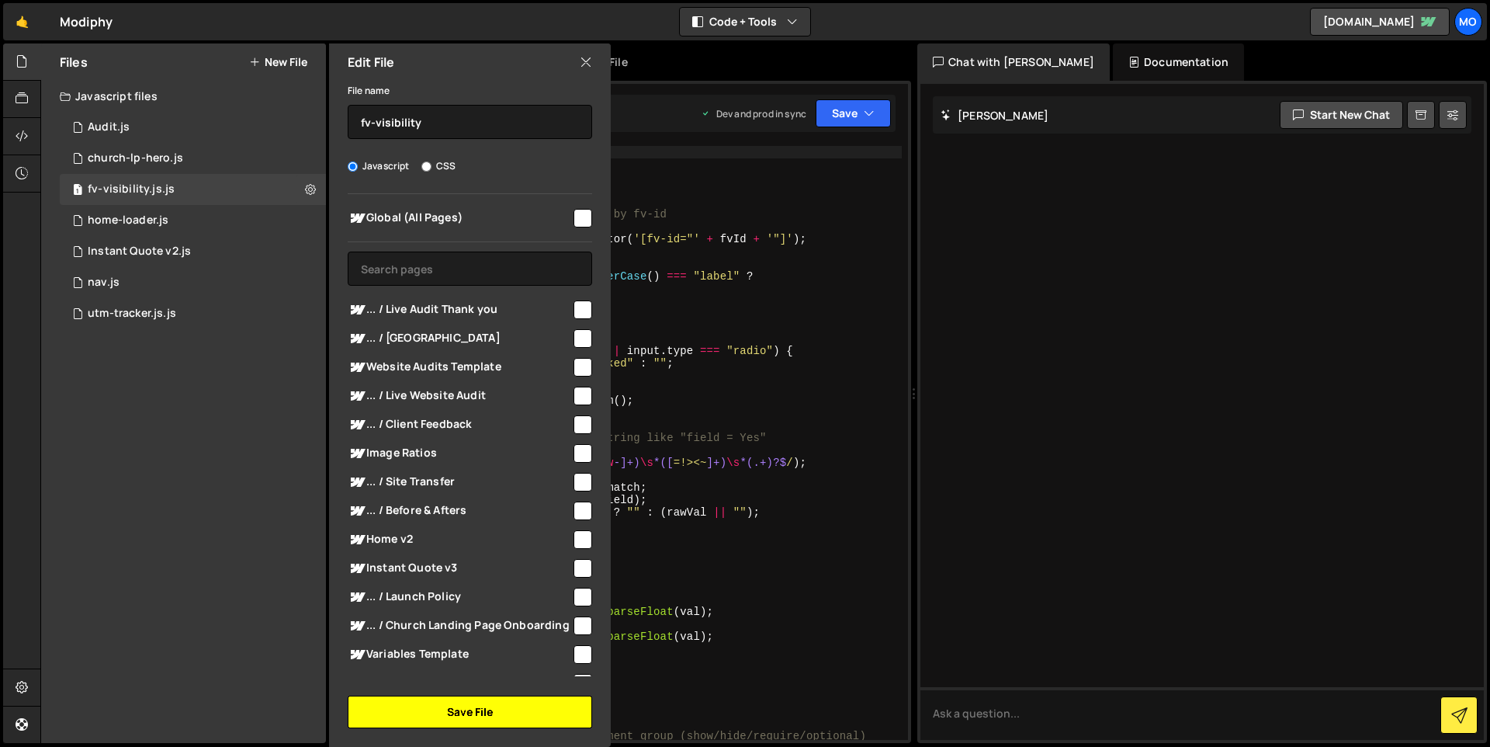
click at [415, 723] on button "Save File" at bounding box center [470, 711] width 244 height 33
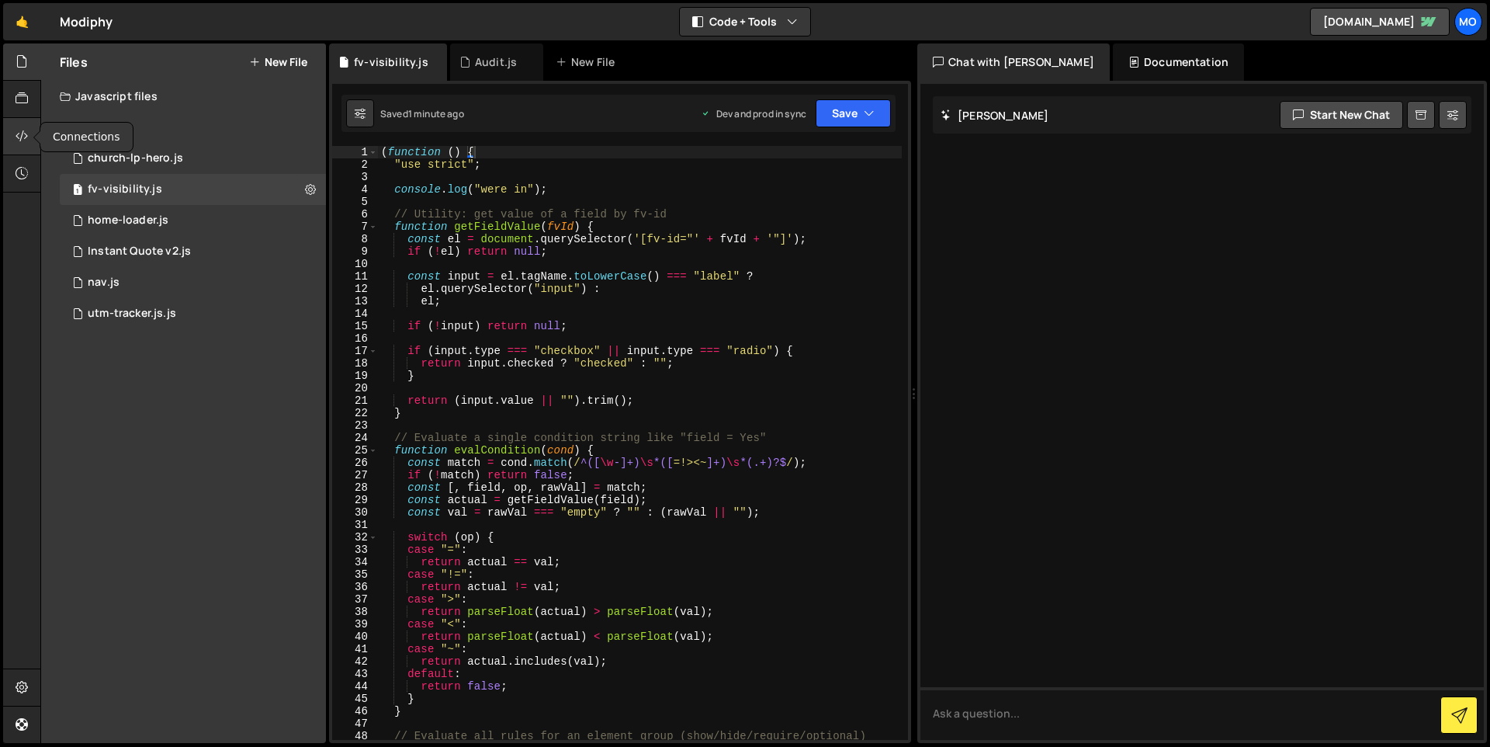
click at [24, 129] on icon at bounding box center [22, 135] width 12 height 17
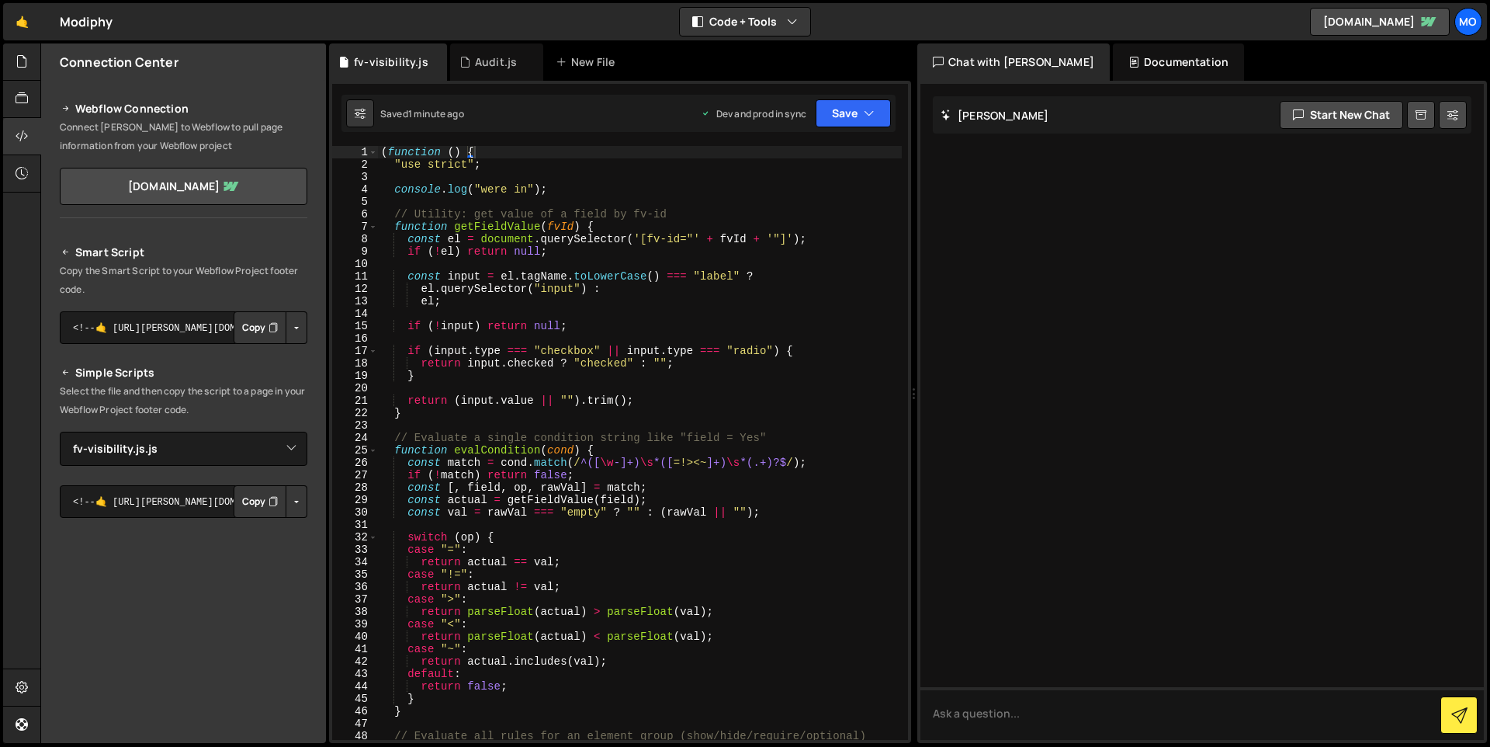
click at [289, 503] on button "Button group with nested dropdown" at bounding box center [297, 501] width 22 height 33
click at [244, 500] on button "Copy" at bounding box center [260, 501] width 53 height 33
click at [563, 529] on div "( function ( ) { "use strict" ; console . log ( "were in" ) ; // Utility: get v…" at bounding box center [640, 455] width 524 height 619
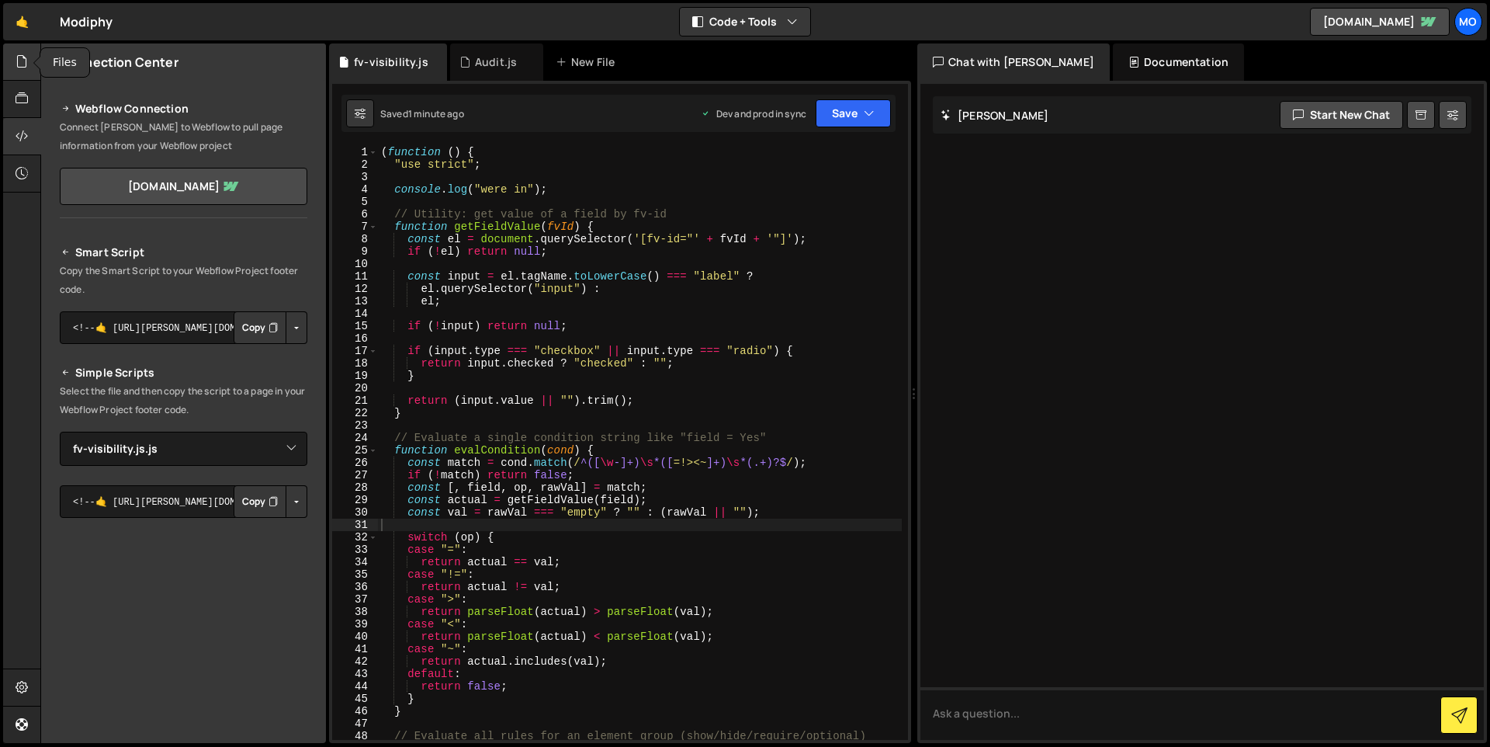
click at [19, 59] on icon at bounding box center [22, 61] width 12 height 17
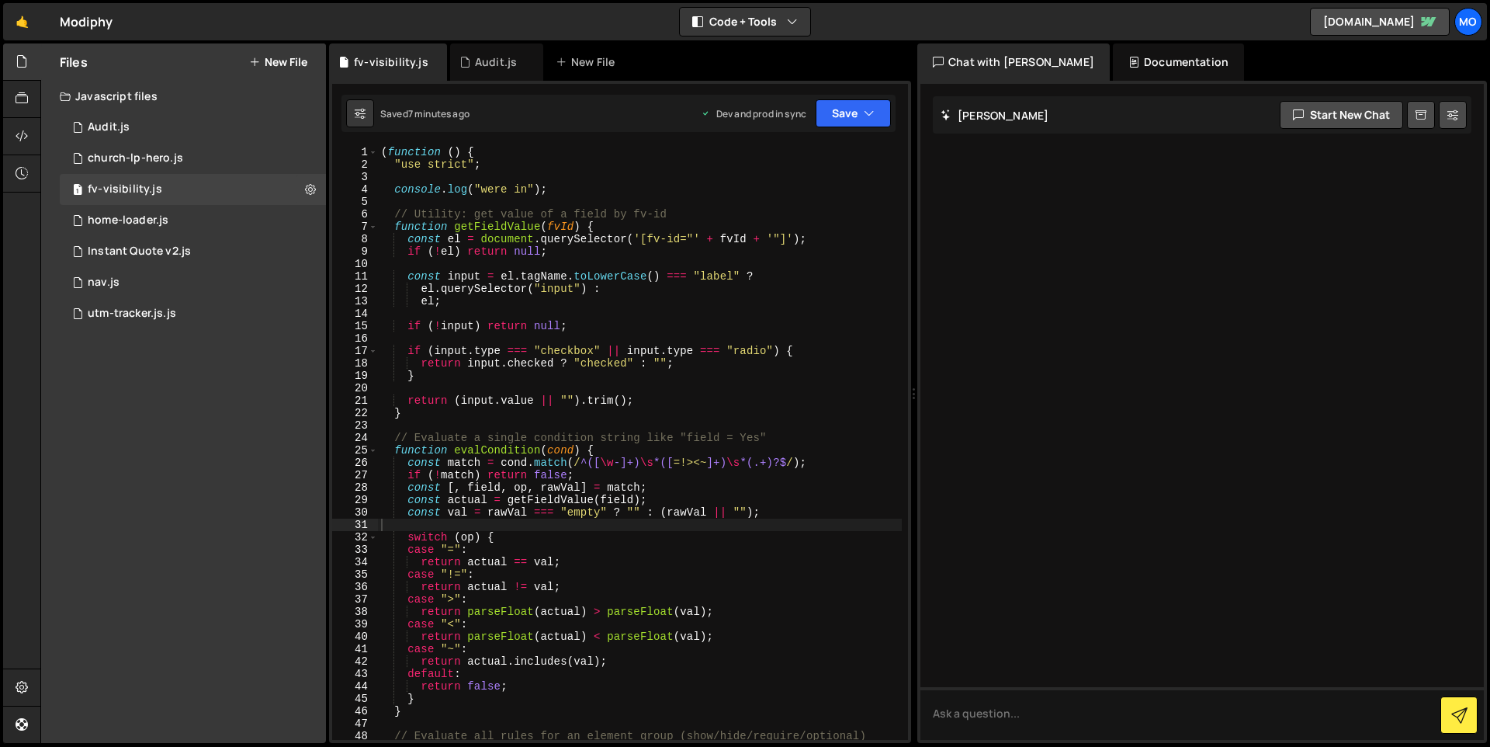
click at [253, 475] on div "Files New File Javascript files 1 Audit.js 0 1 church-lp-hero.js 0 1 fv-visibil…" at bounding box center [183, 392] width 285 height 699
click at [502, 262] on div "( function ( ) { "use strict" ; console . log ( "were in" ) ; // Utility: get v…" at bounding box center [640, 455] width 524 height 619
click at [9, 142] on div at bounding box center [22, 136] width 38 height 37
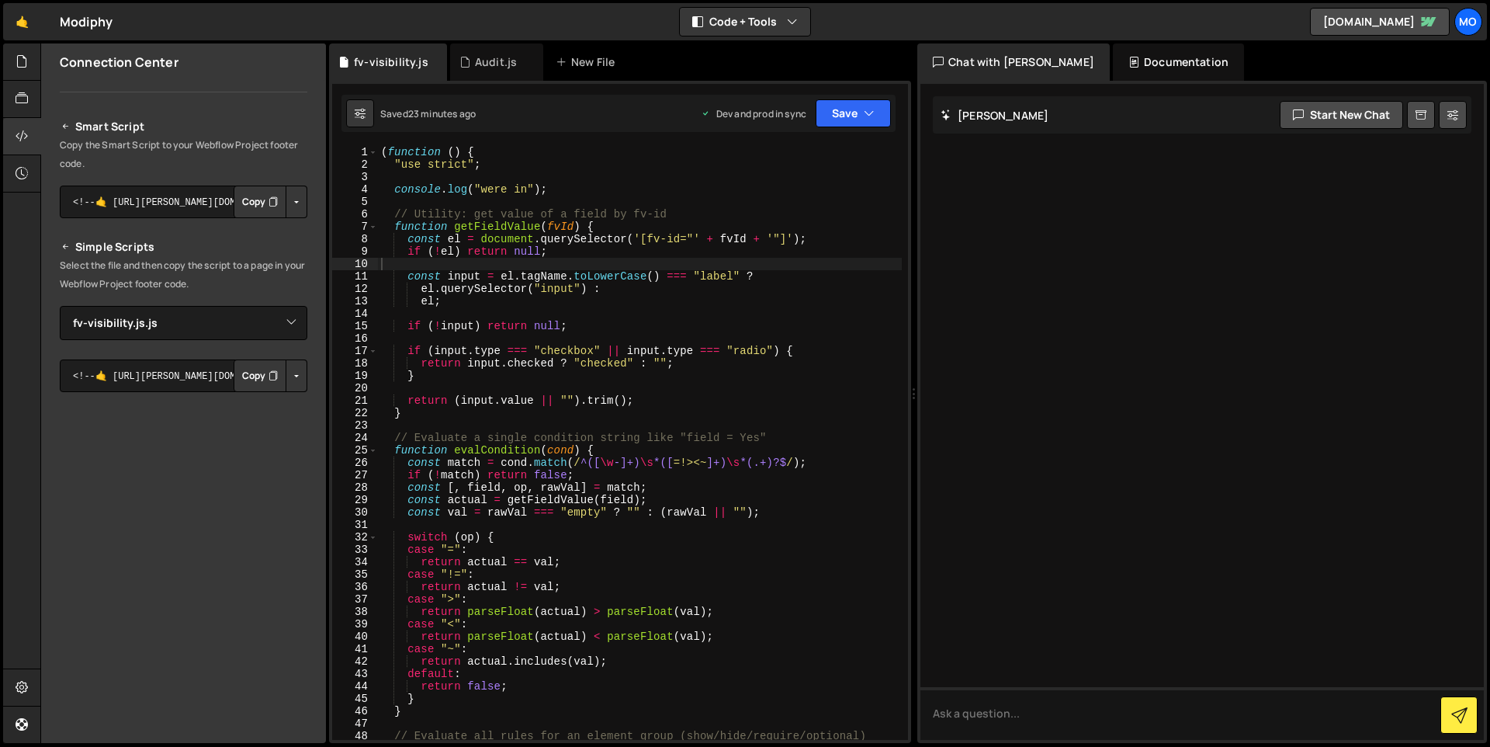
scroll to position [127, 0]
click at [629, 335] on div "( function ( ) { "use strict" ; console . log ( "were in" ) ; // Utility: get v…" at bounding box center [640, 455] width 524 height 619
